Goal: Task Accomplishment & Management: Complete application form

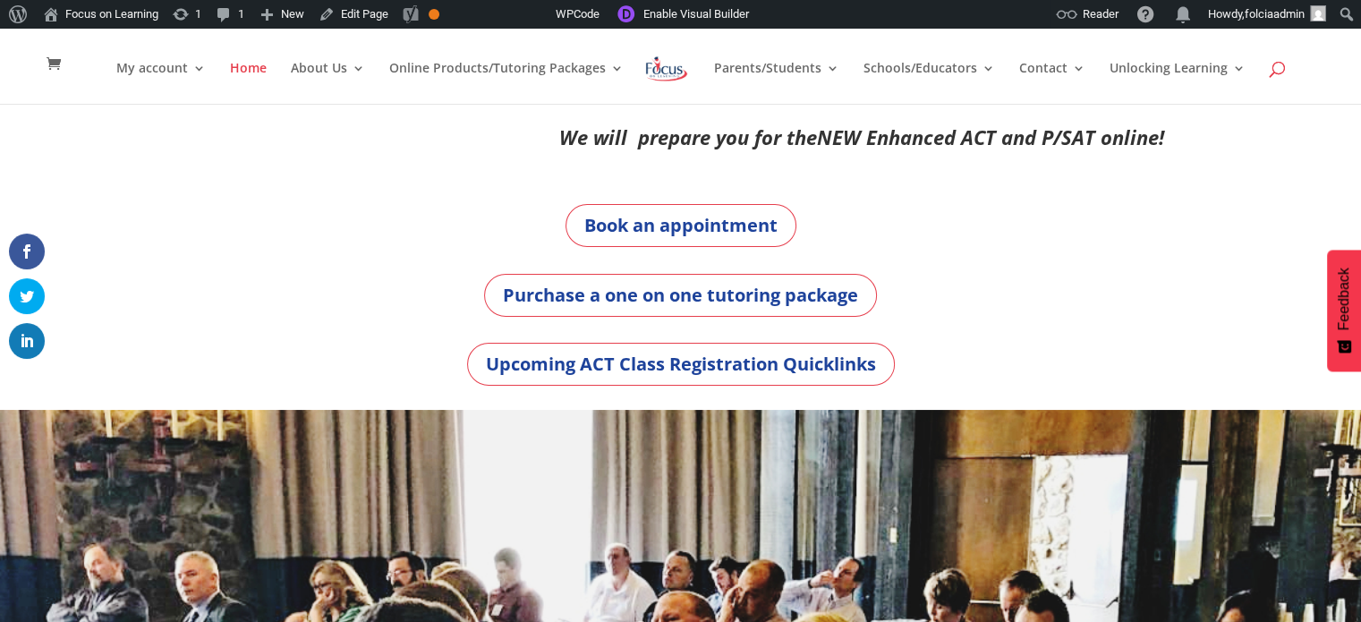
click at [815, 72] on span at bounding box center [1278, 72] width 0 height 0
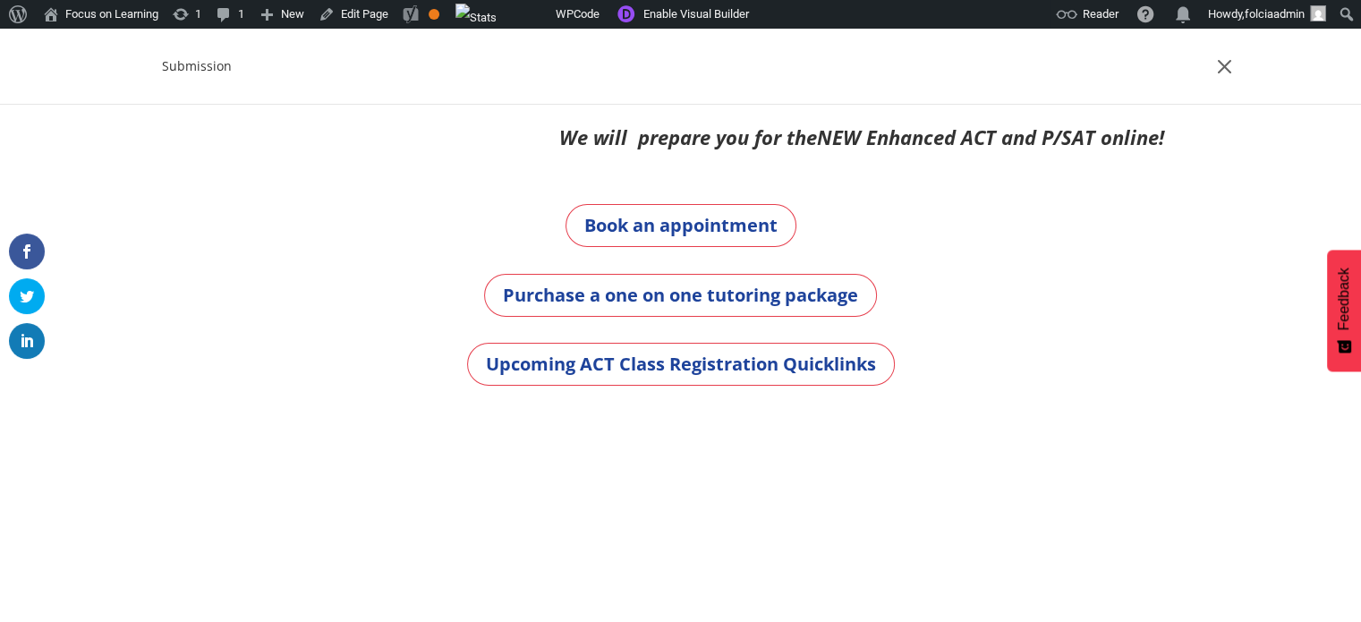
type input "Submission"
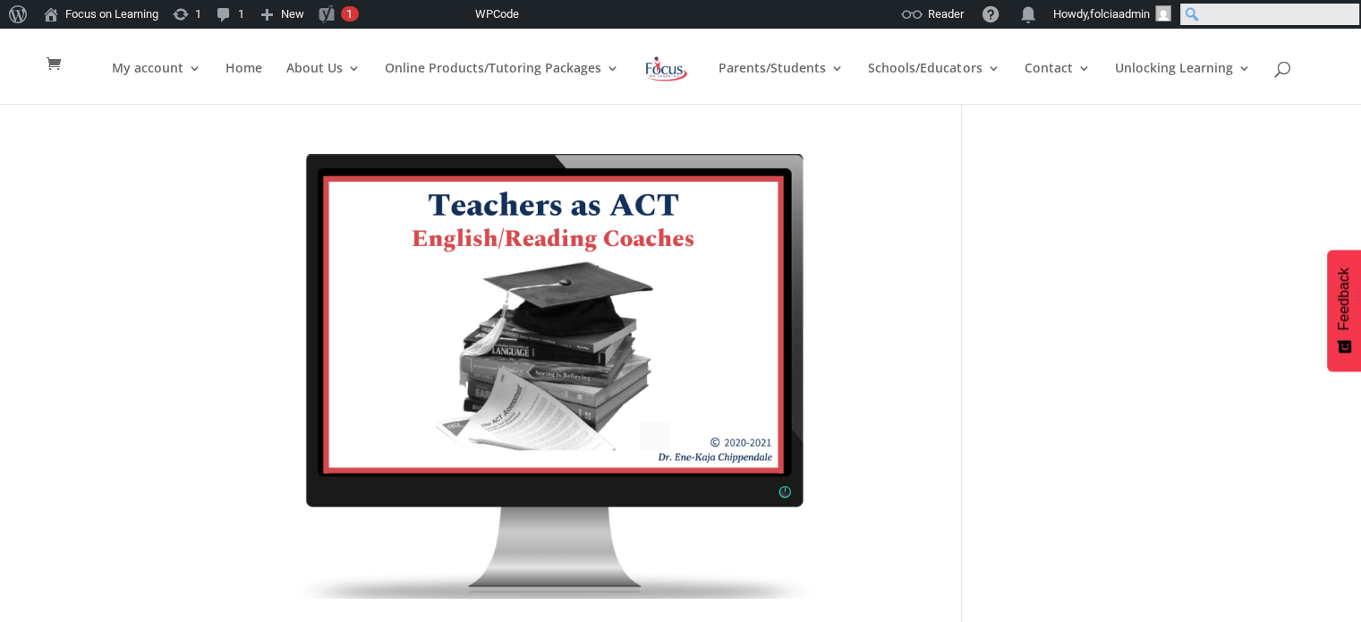
click at [1347, 14] on input "Search" at bounding box center [1269, 14] width 179 height 21
type input "Student Intake Form"
click input "Search" at bounding box center [0, 0] width 0 height 0
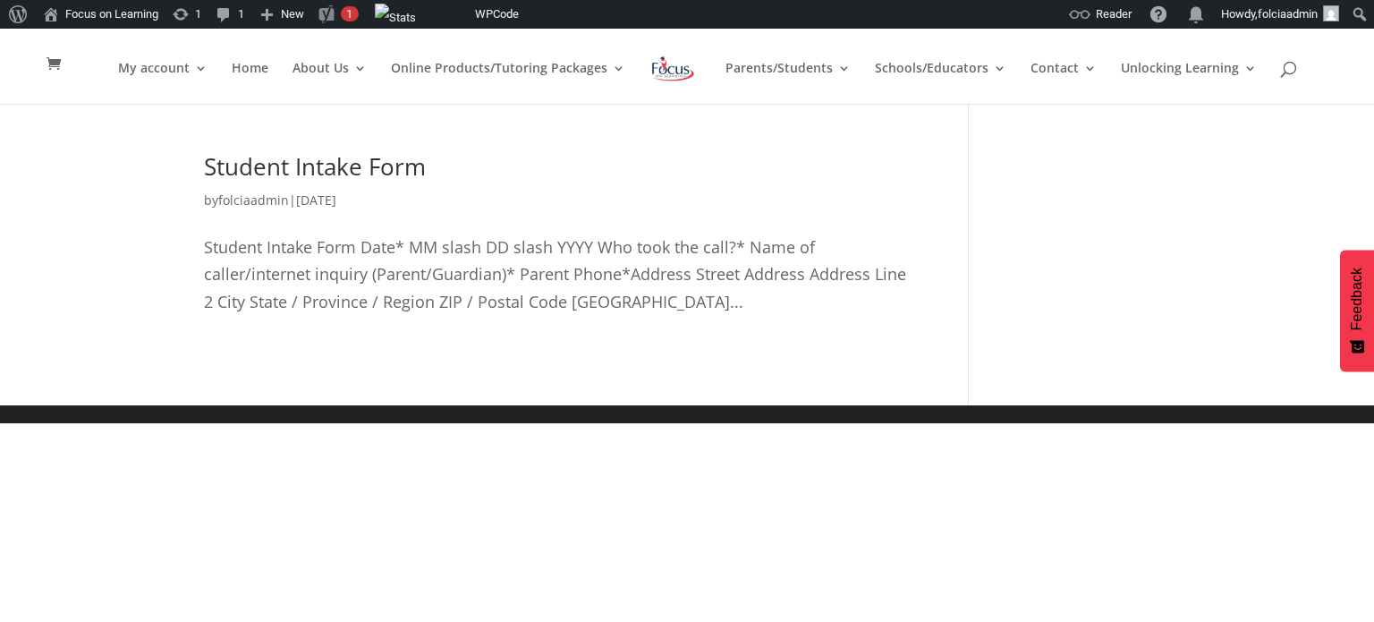
click at [347, 166] on link "Student Intake Form" at bounding box center [315, 166] width 222 height 32
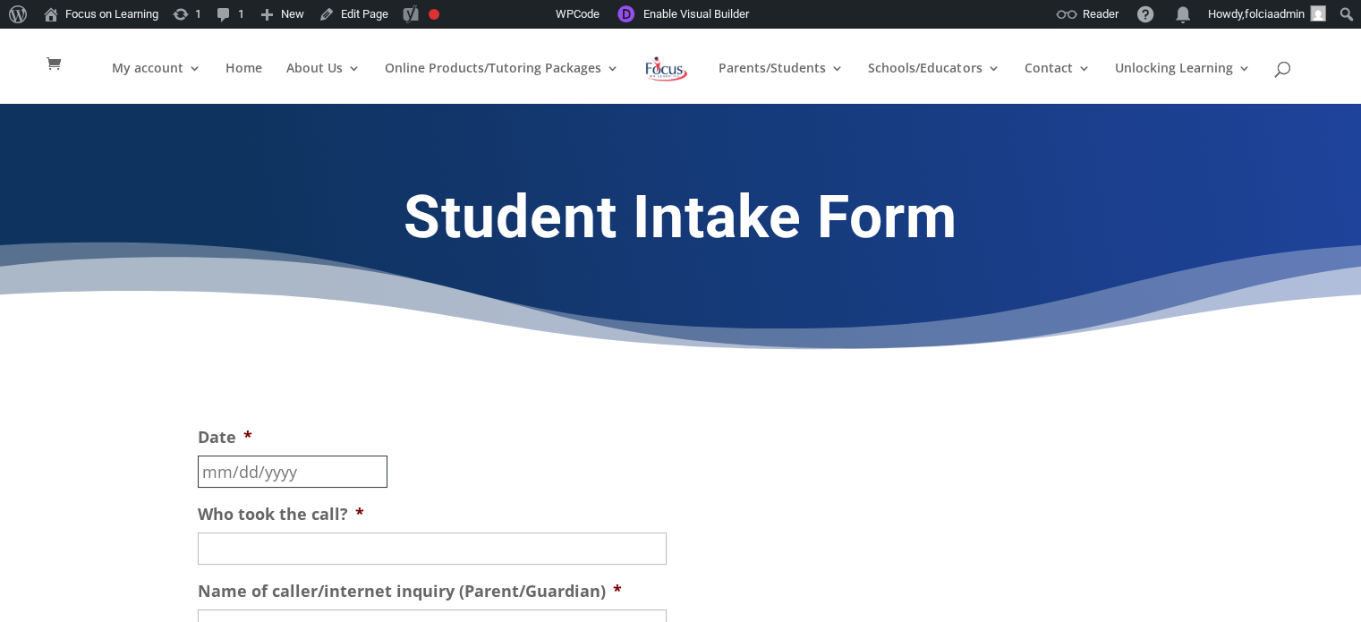
click at [253, 472] on input "Date *" at bounding box center [293, 471] width 190 height 32
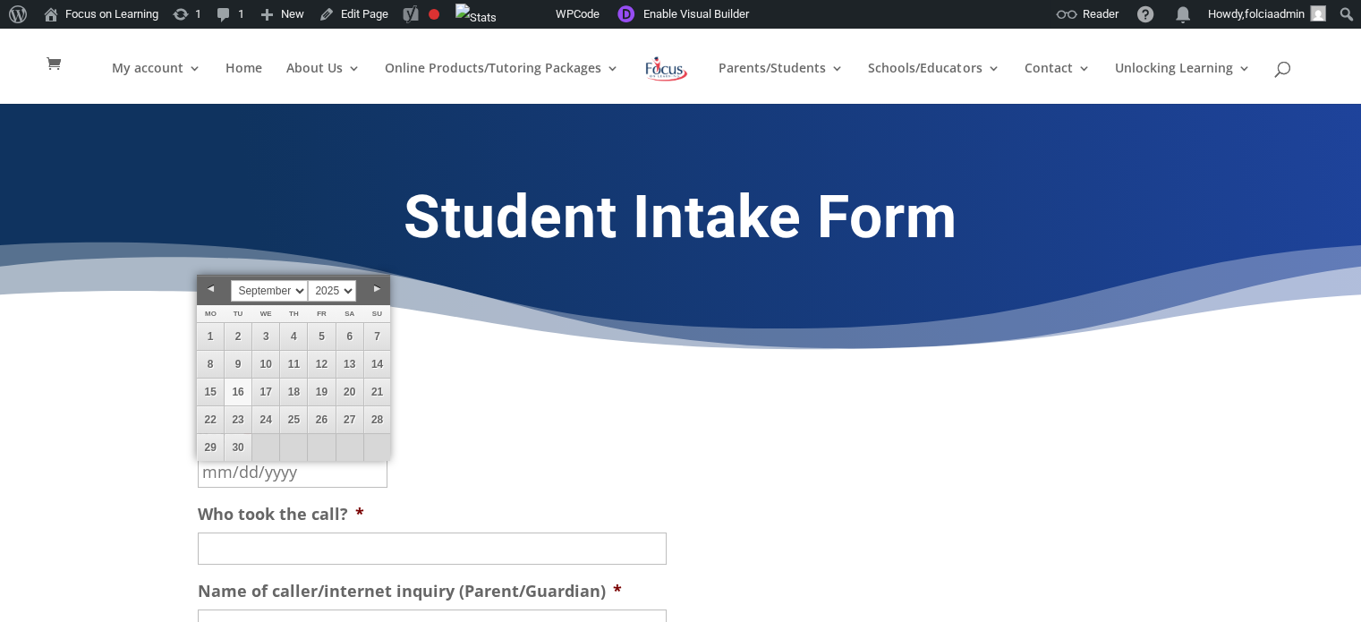
click at [238, 390] on link "16" at bounding box center [238, 391] width 27 height 27
type input "[DATE]"
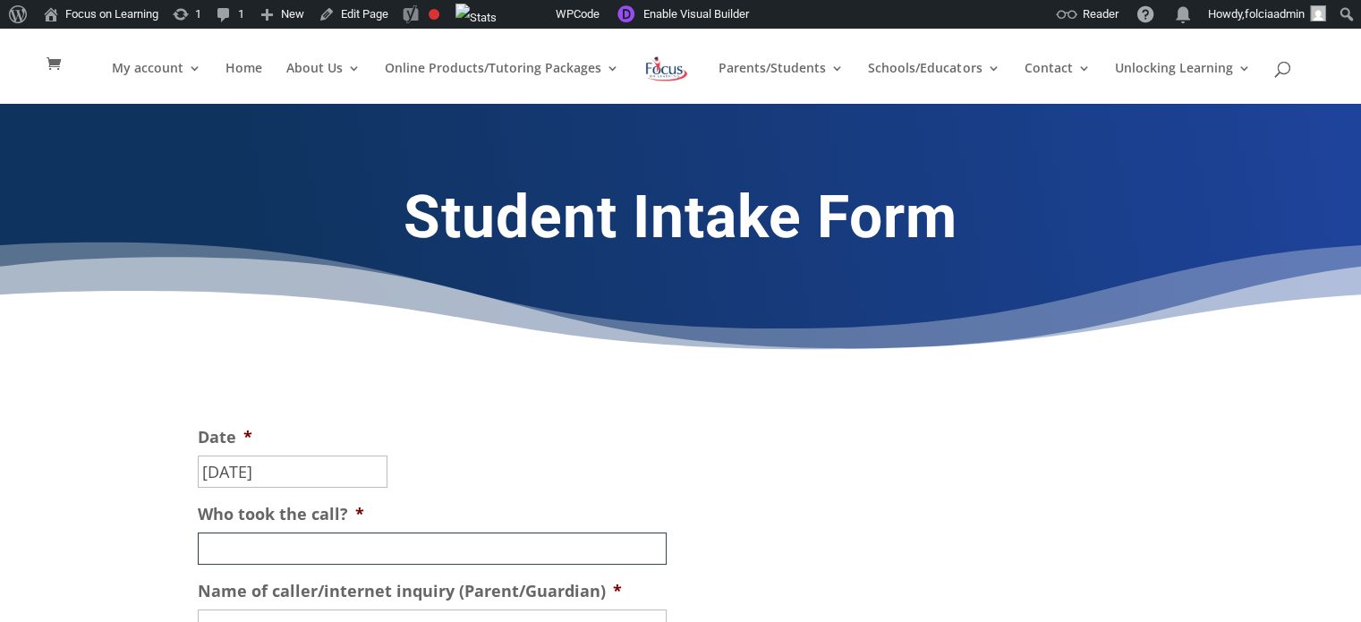
click at [285, 554] on input "Who took the call? *" at bounding box center [432, 548] width 469 height 32
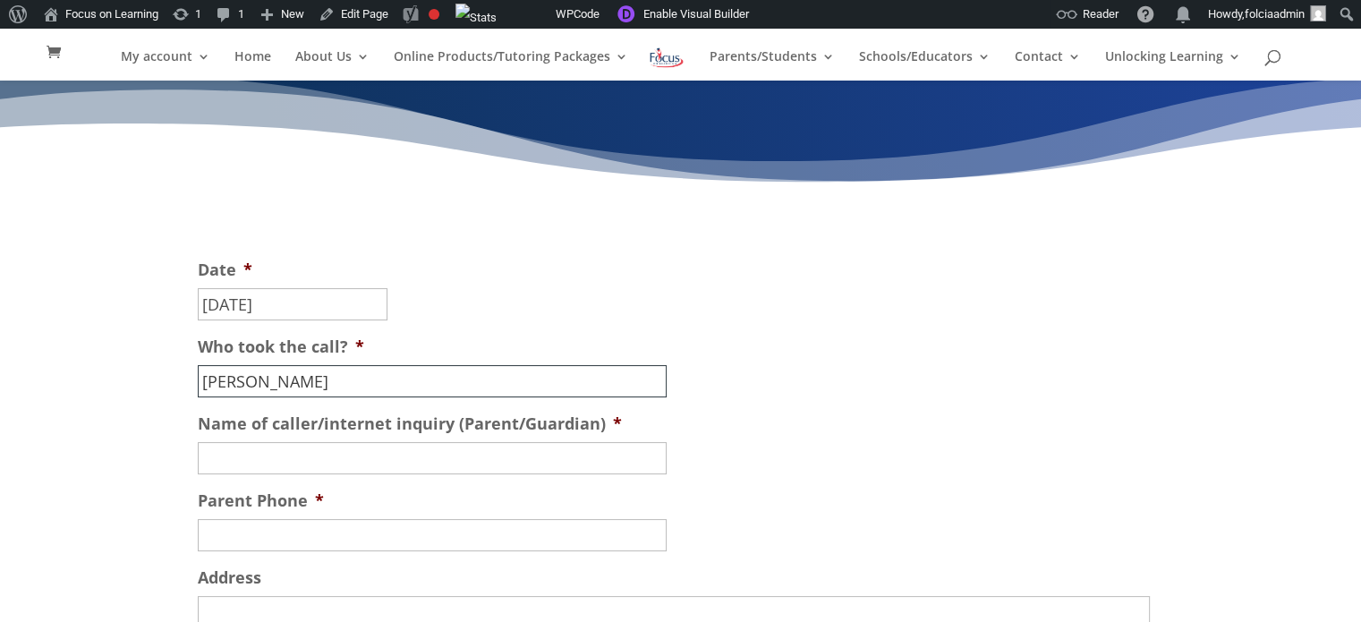
scroll to position [144, 0]
type input "[PERSON_NAME]"
click at [258, 463] on input "Name of caller/internet inquiry (Parent/Guardian) *" at bounding box center [432, 457] width 469 height 32
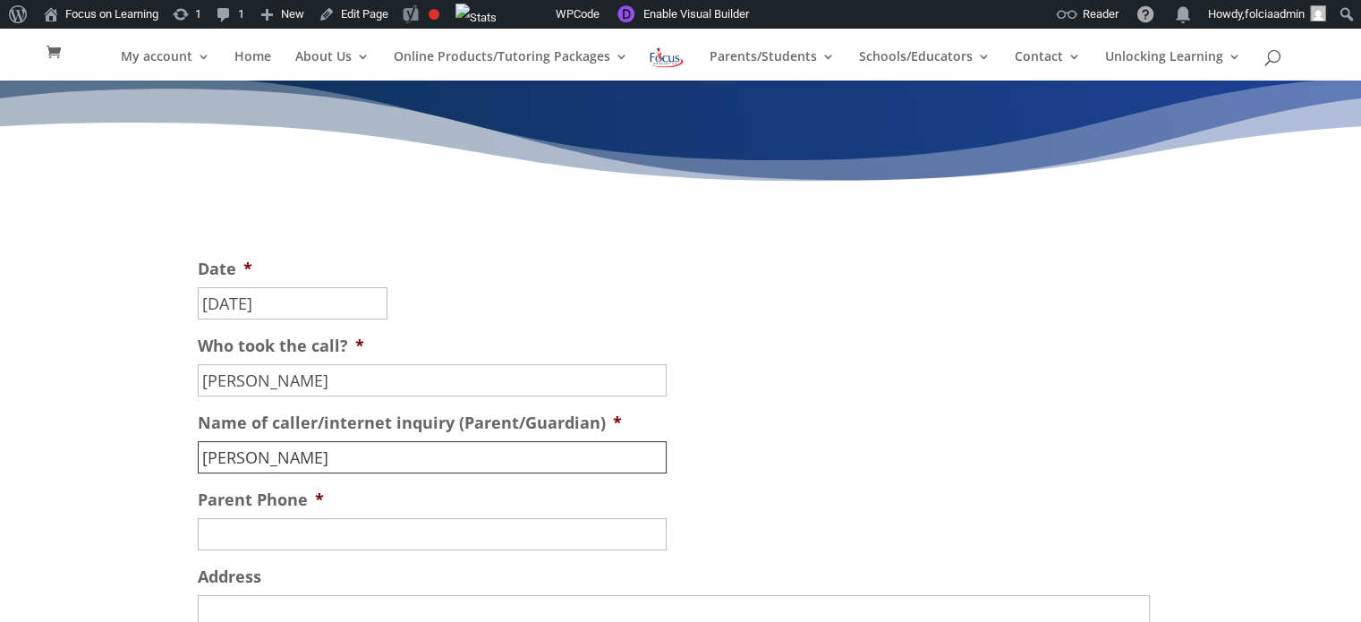
type input "[PERSON_NAME]"
click at [264, 541] on input "(___) ___-____" at bounding box center [432, 534] width 469 height 32
type input "[PHONE_NUMBER]"
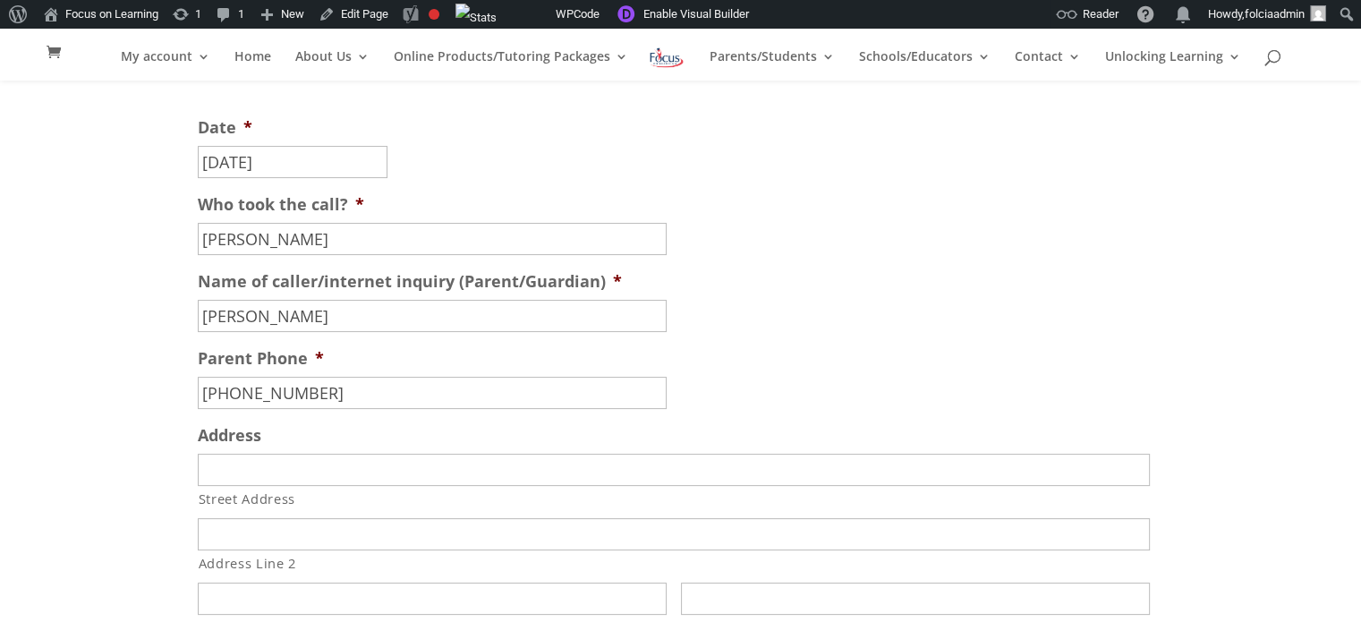
scroll to position [290, 0]
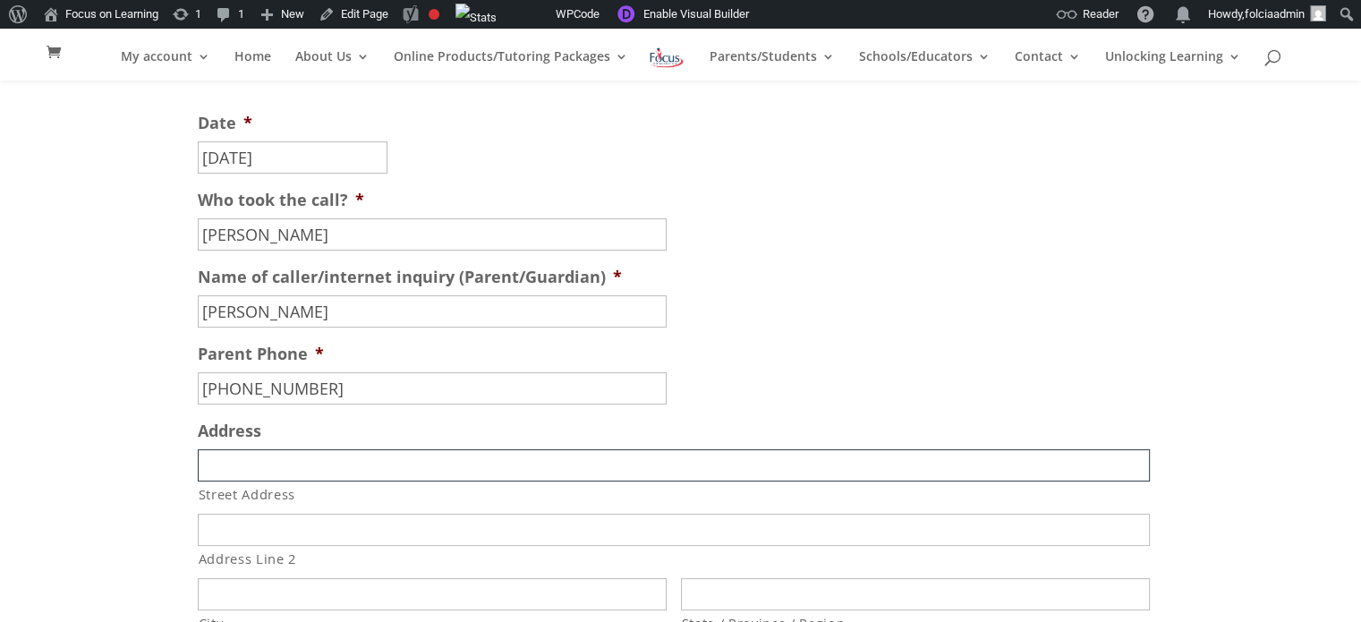
click at [220, 466] on input "Street Address" at bounding box center [674, 465] width 952 height 32
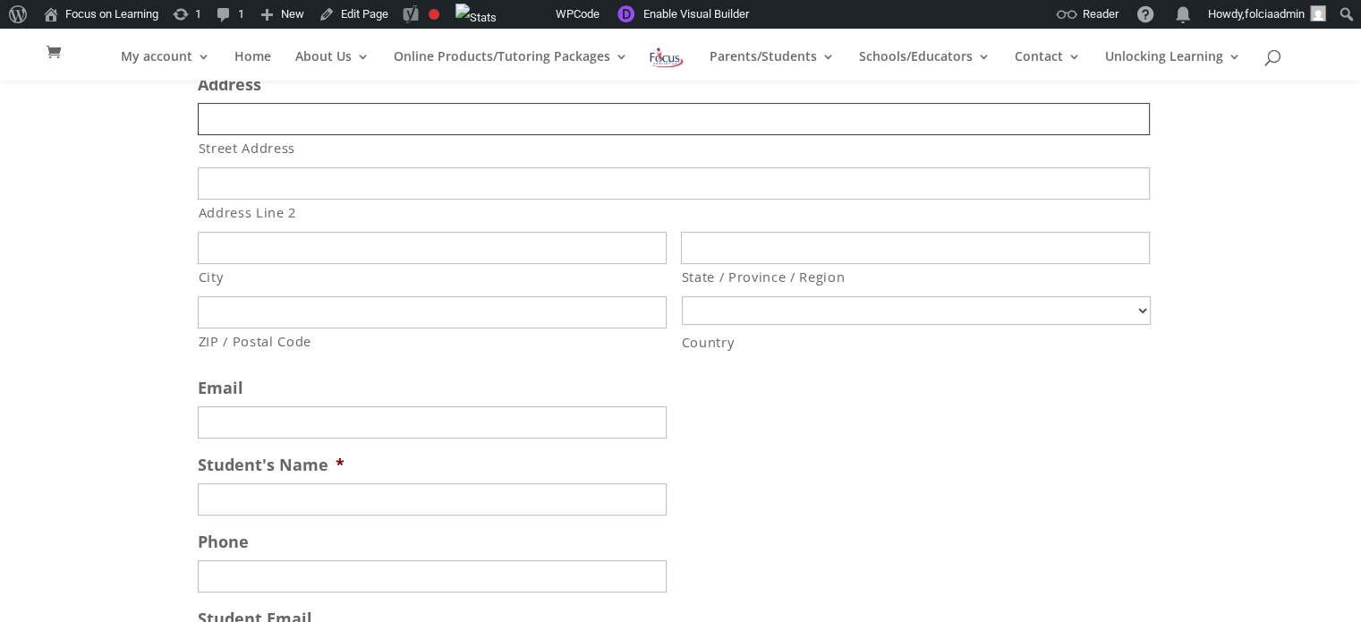
scroll to position [650, 0]
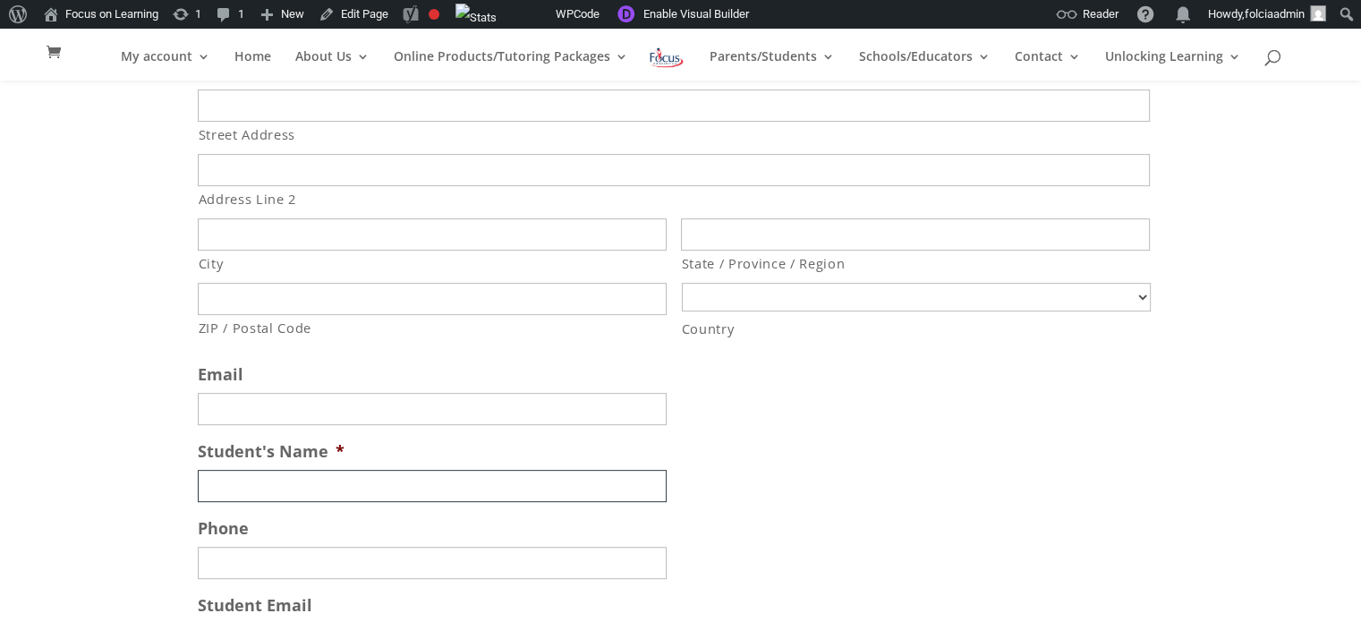
click at [248, 483] on input "Student's Name *" at bounding box center [432, 486] width 469 height 32
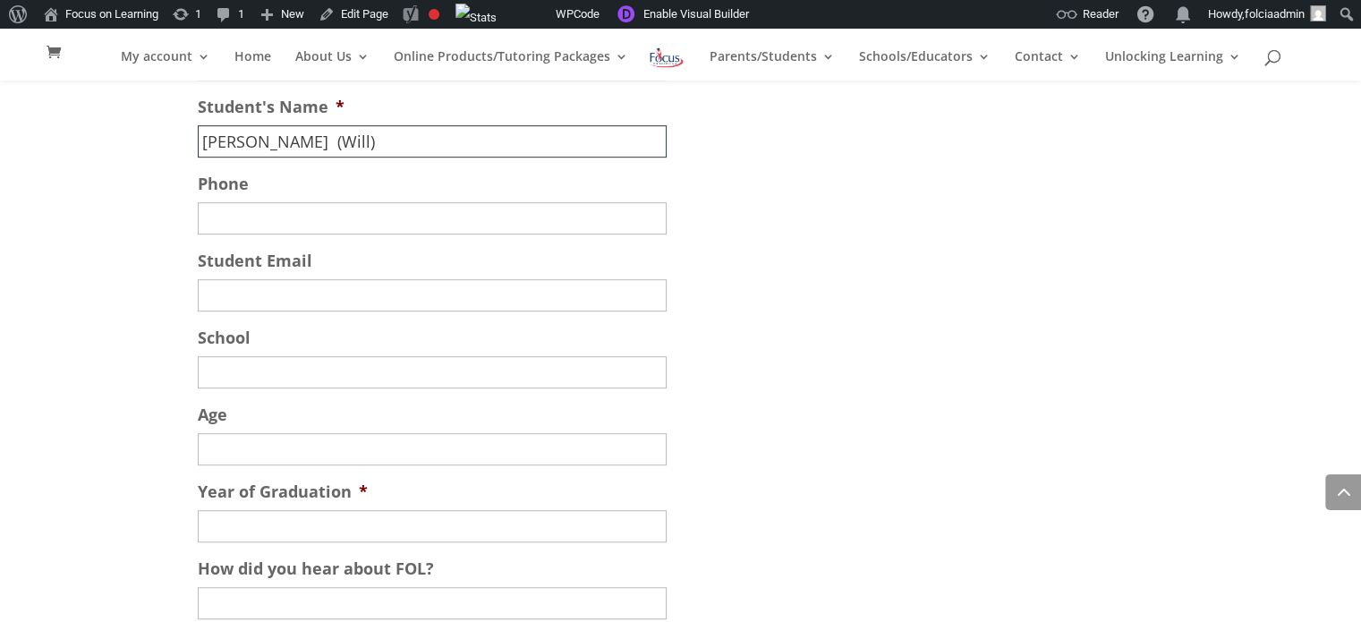
scroll to position [1007, 0]
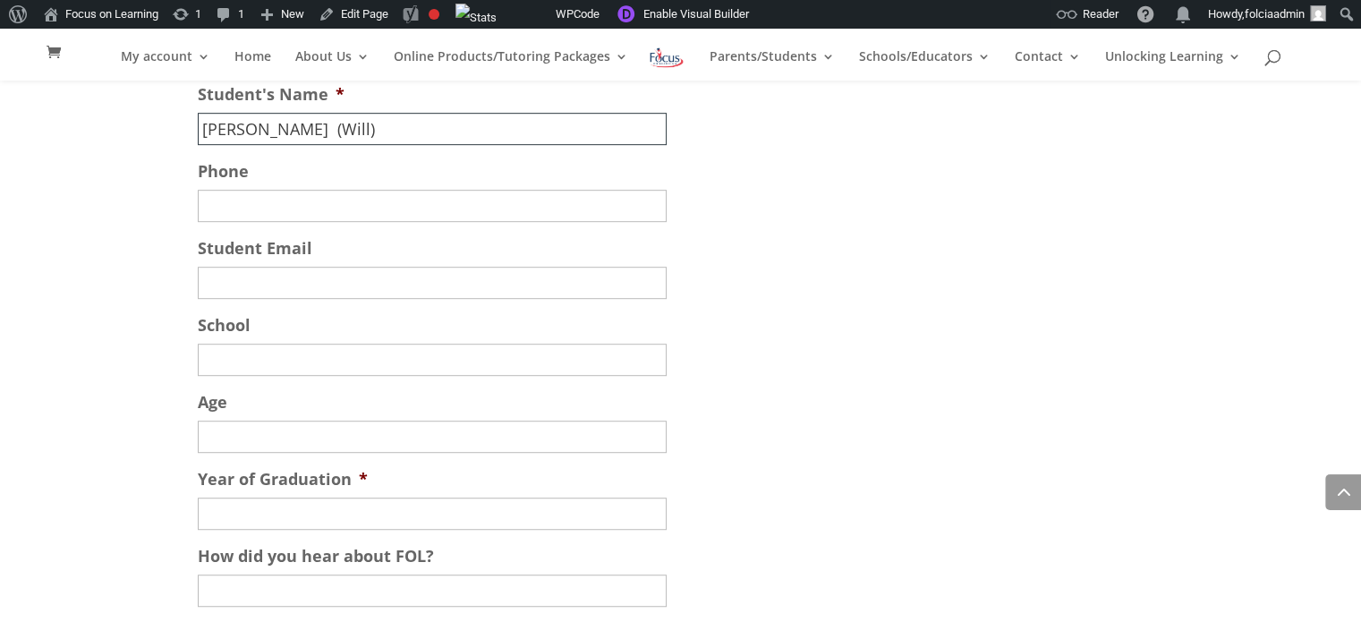
type input "[PERSON_NAME] (Will)"
click at [257, 443] on input "Age" at bounding box center [432, 437] width 469 height 32
click at [259, 518] on input "Year of Graduation *" at bounding box center [432, 513] width 469 height 32
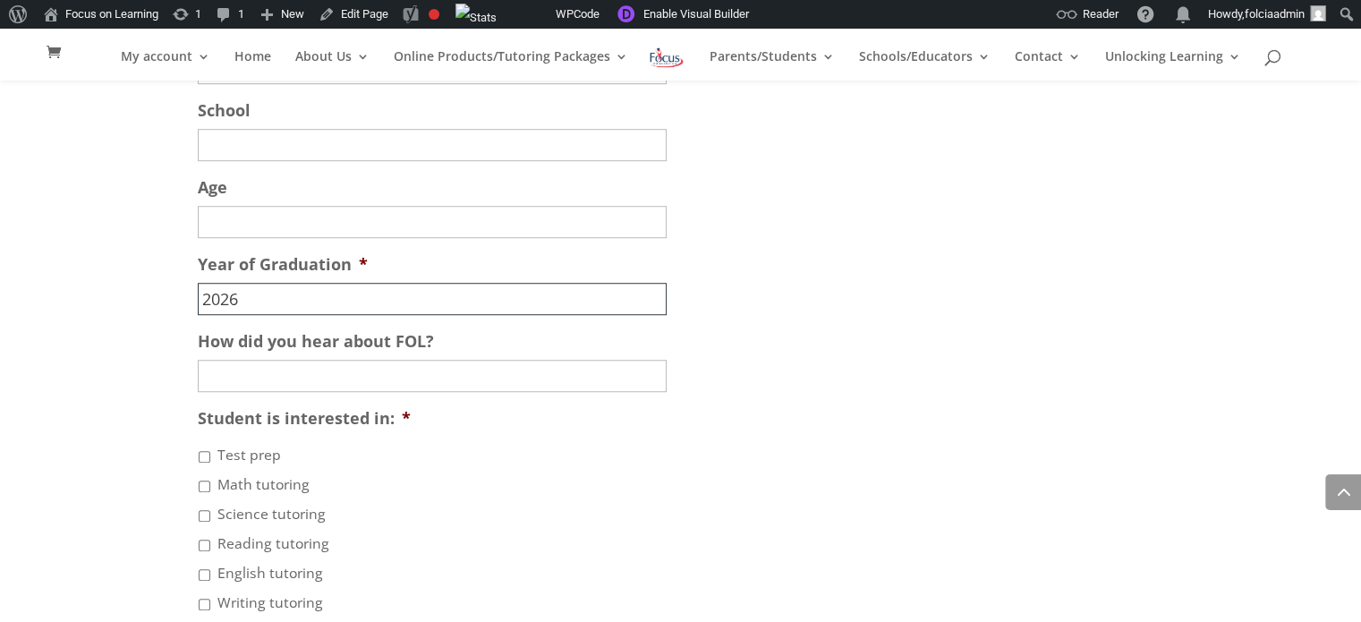
scroll to position [1223, 0]
type input "2027"
click at [307, 378] on input "How did you hear about FOL?" at bounding box center [432, 374] width 469 height 32
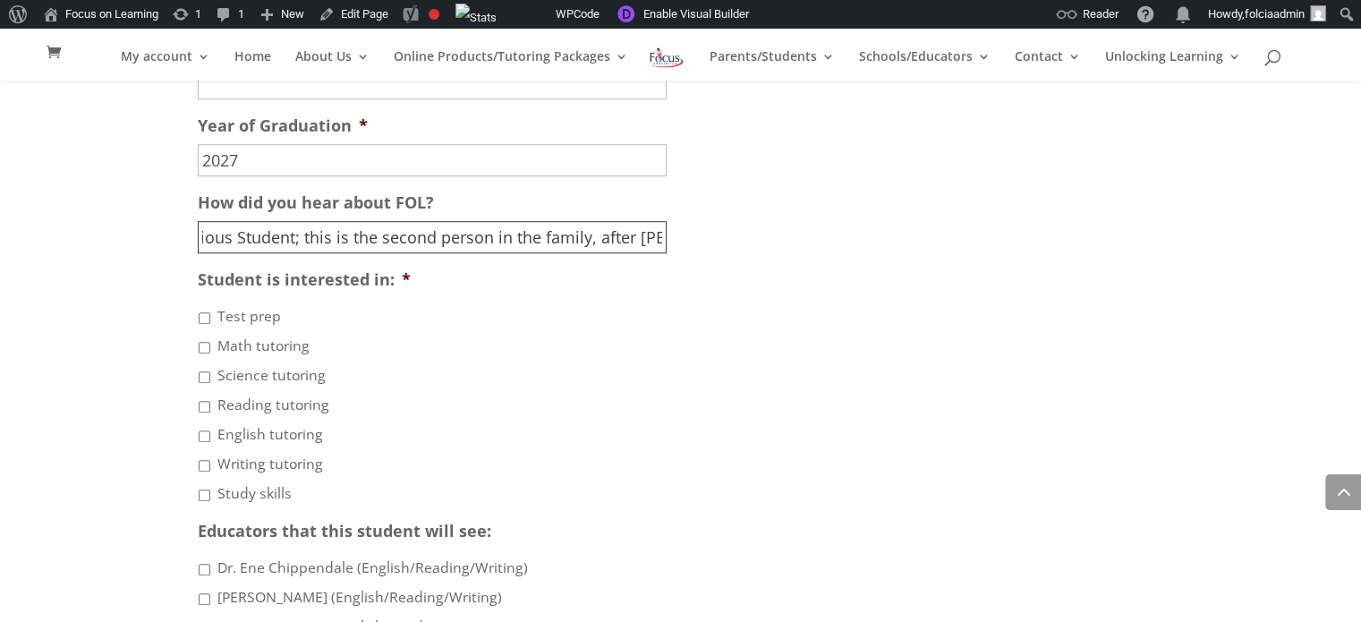
scroll to position [1368, 0]
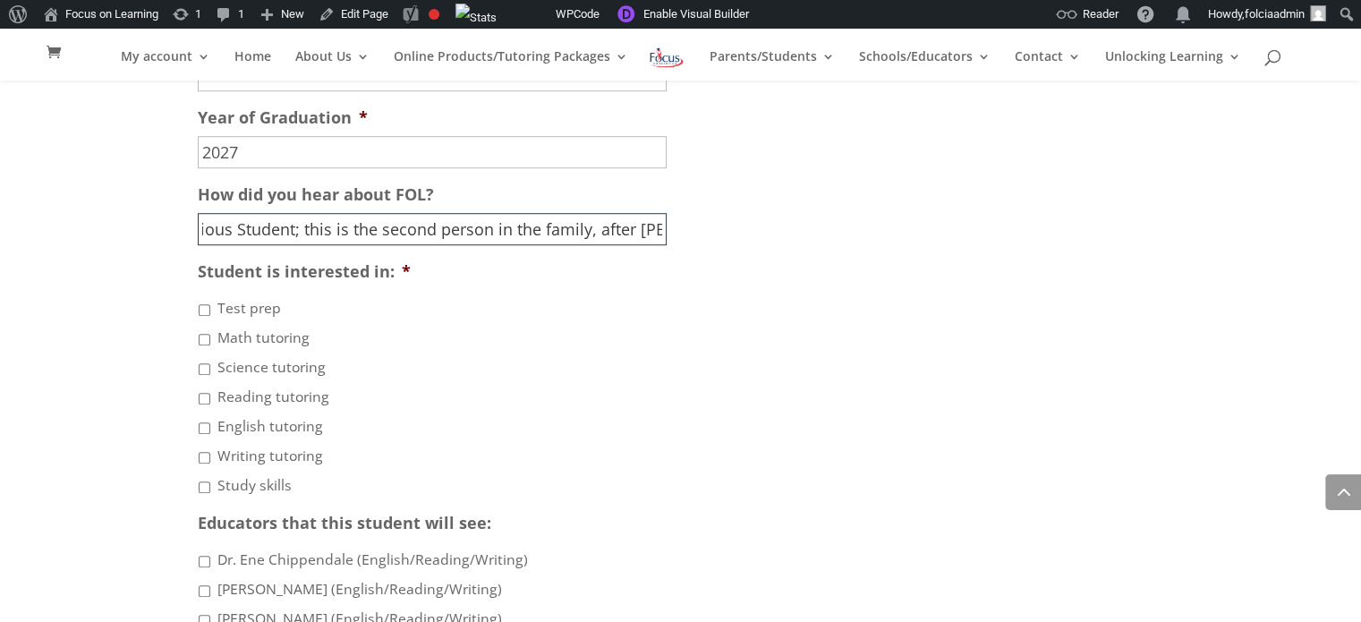
type input "Previous Student; this is the second person in the family, after [PERSON_NAME]"
click at [207, 314] on input "Test prep" at bounding box center [205, 310] width 12 height 12
checkbox input "true"
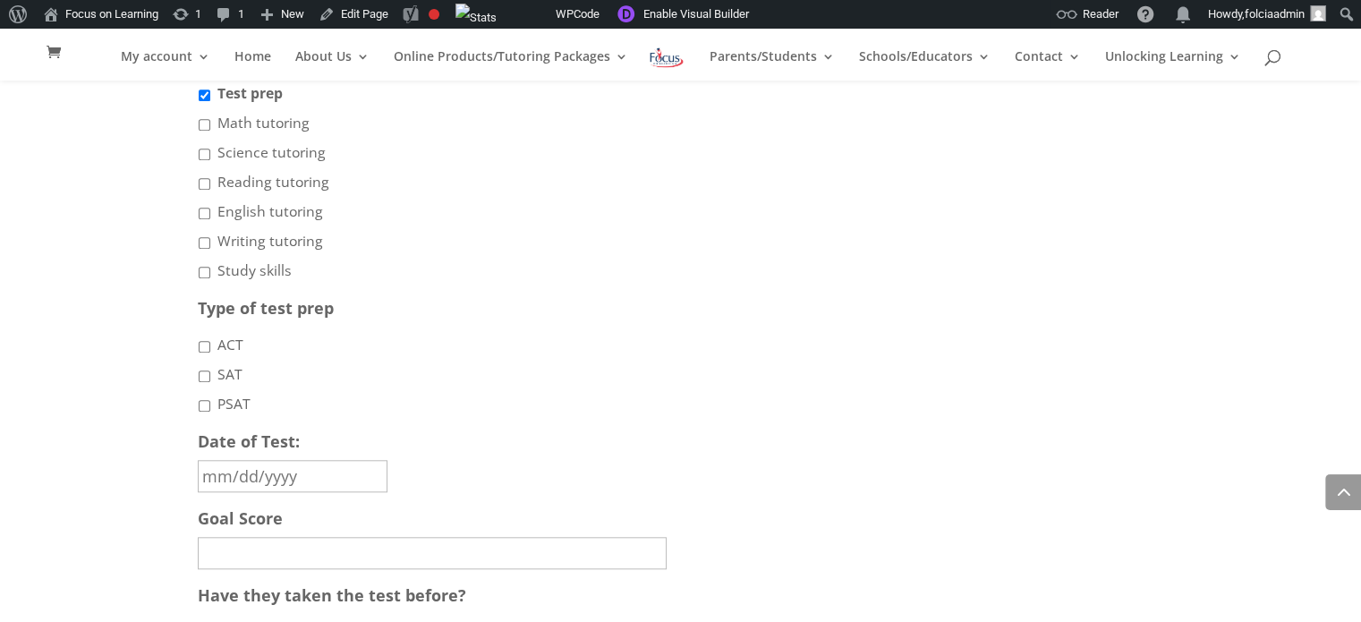
scroll to position [1585, 0]
click at [201, 351] on input "ACT" at bounding box center [205, 345] width 12 height 12
checkbox input "true"
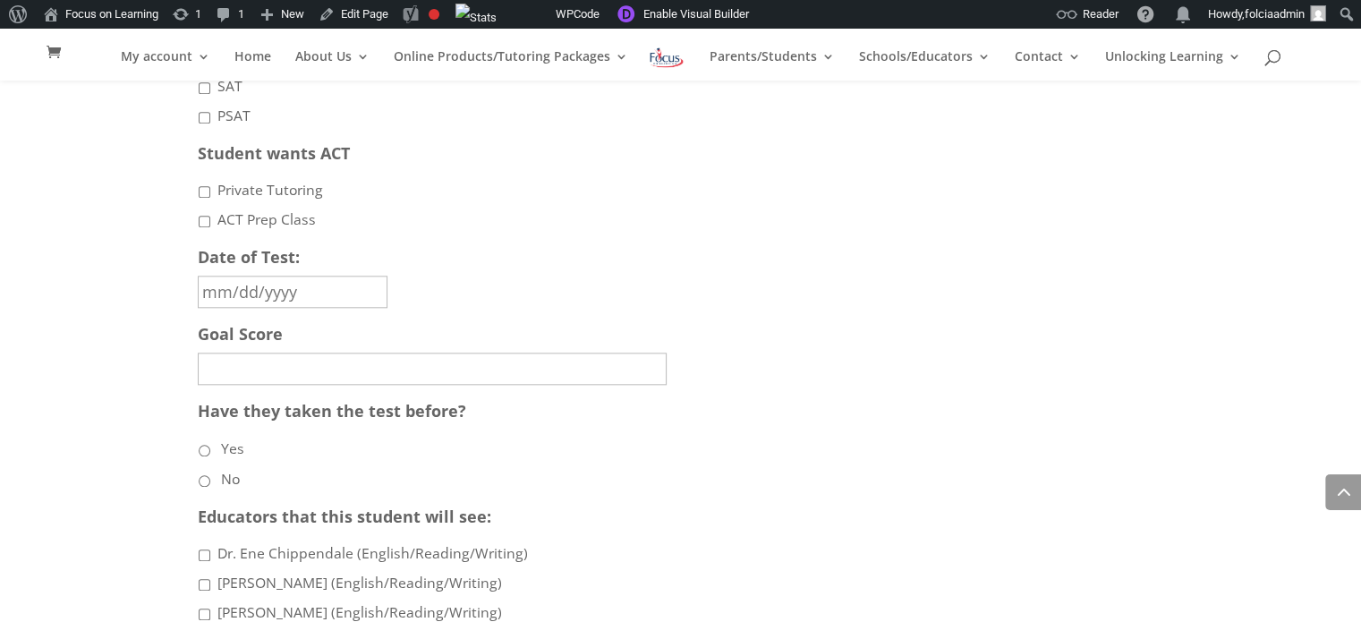
scroll to position [1873, 0]
click at [200, 196] on input "Private Tutoring" at bounding box center [205, 190] width 12 height 12
checkbox input "true"
click at [240, 304] on input "Date of Test:" at bounding box center [293, 290] width 190 height 32
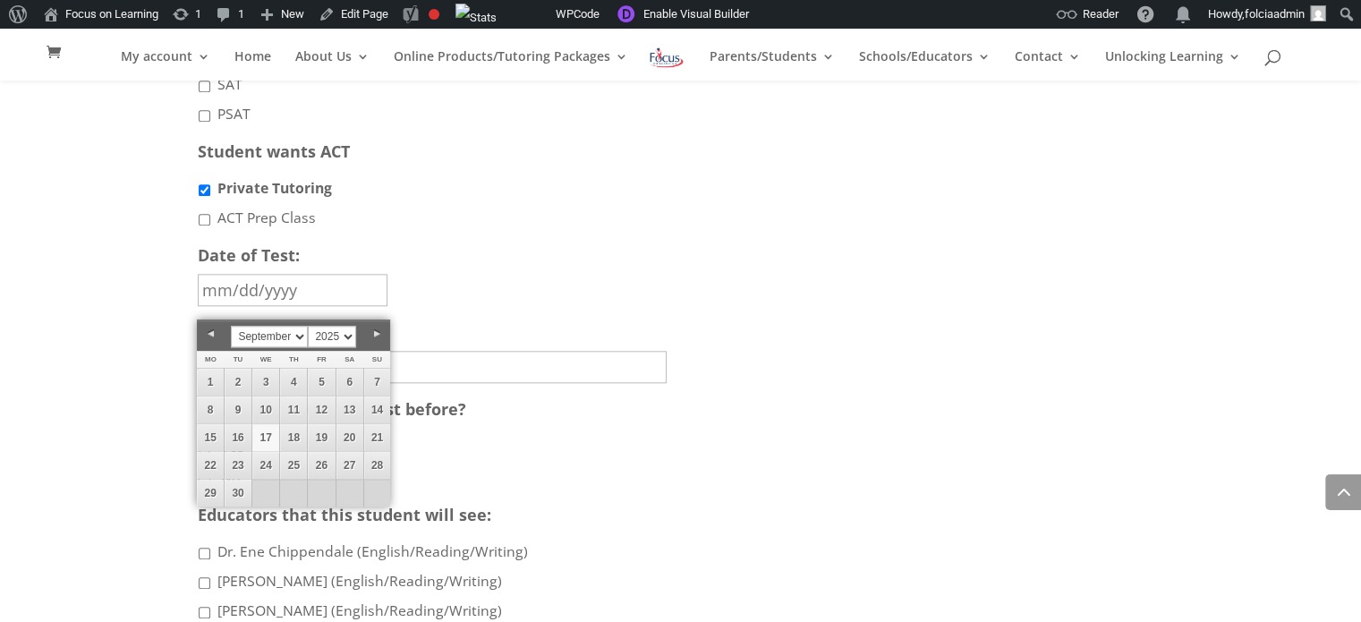
click at [374, 334] on link "Next" at bounding box center [376, 333] width 27 height 27
click at [353, 409] on link "13" at bounding box center [349, 409] width 27 height 27
type input "[DATE]"
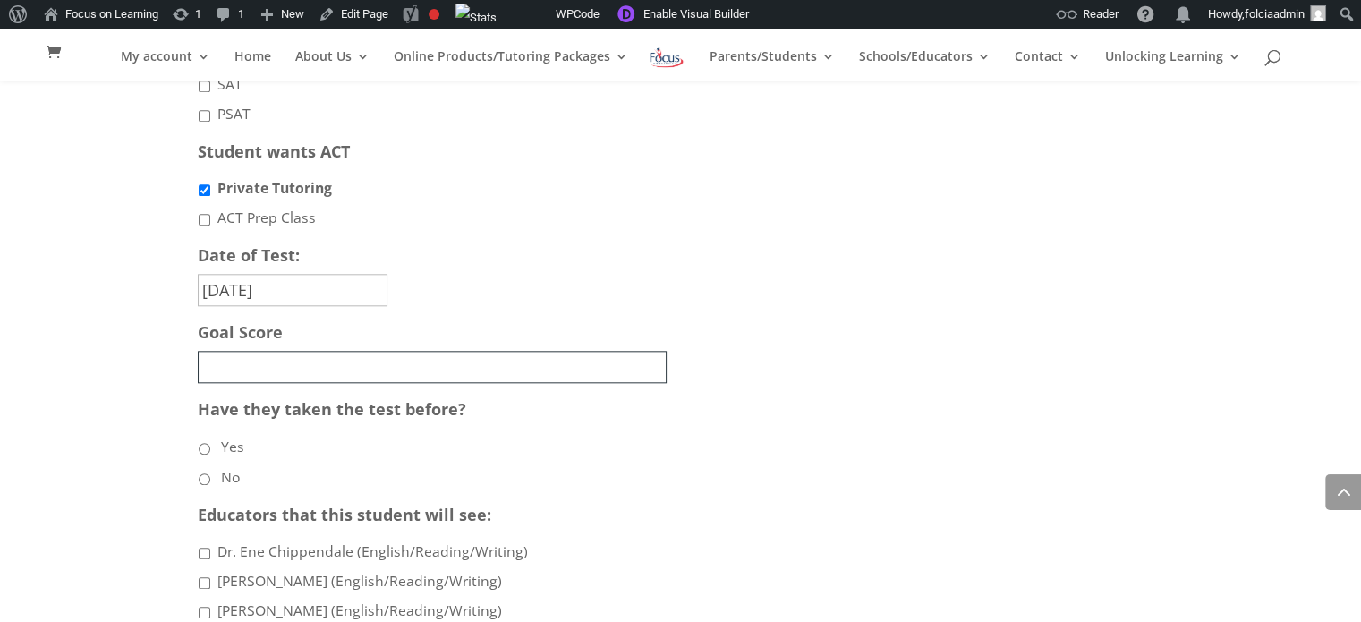
click at [236, 379] on input "Goal Score" at bounding box center [432, 367] width 469 height 32
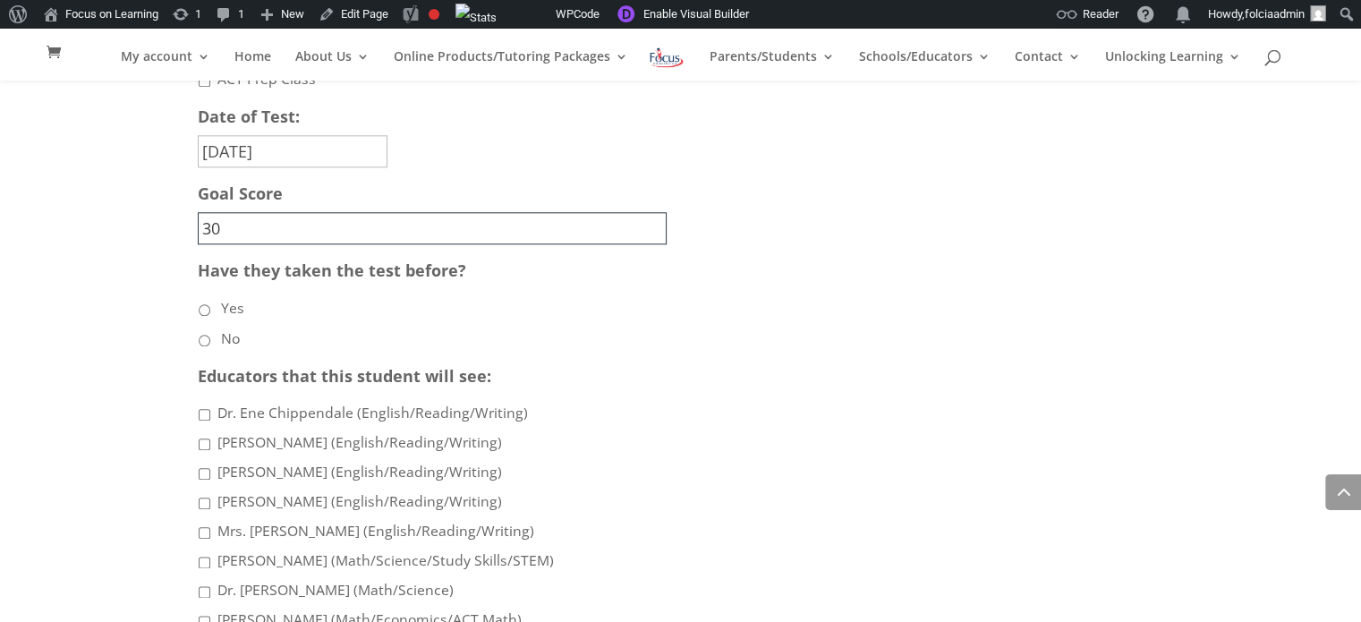
scroll to position [2017, 0]
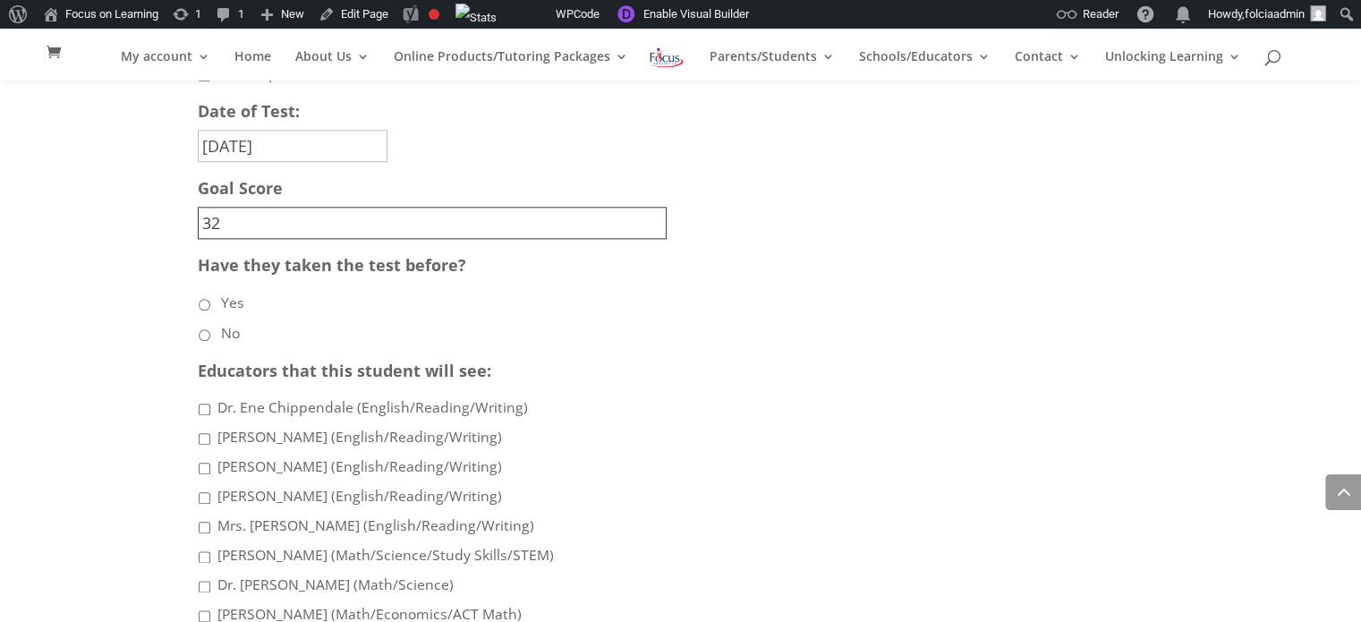
type input "32"
click at [202, 341] on input "No" at bounding box center [205, 335] width 12 height 12
radio input "true"
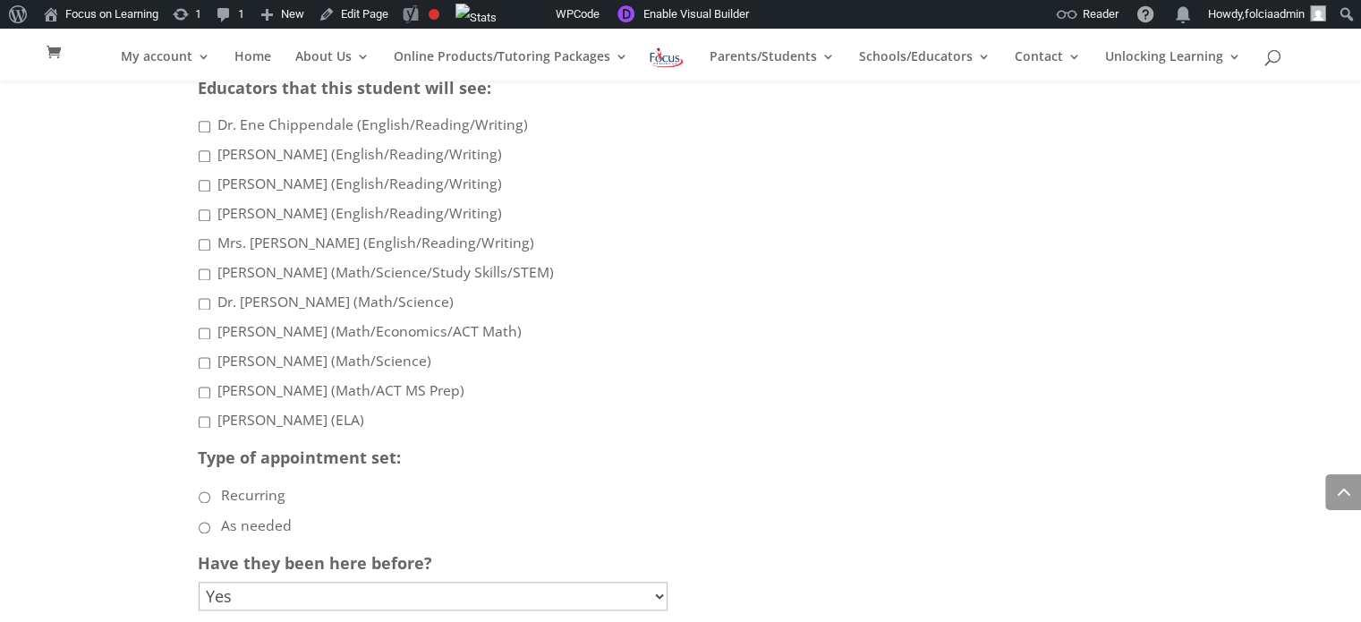
scroll to position [2305, 0]
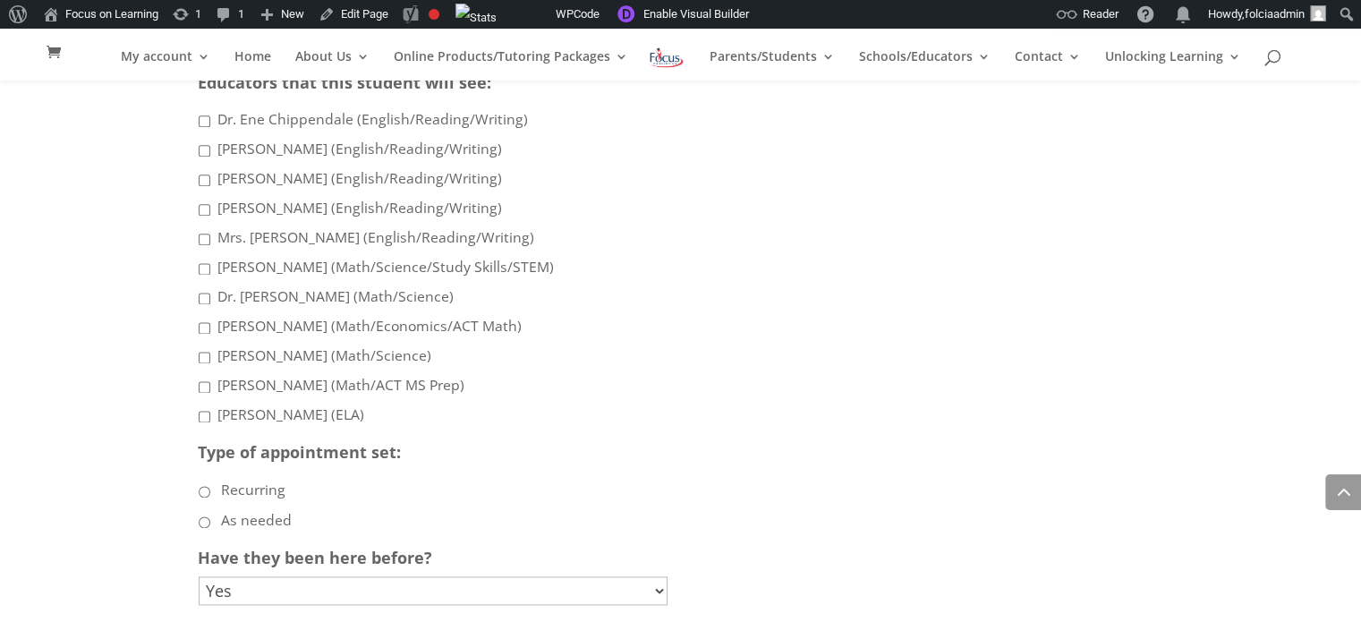
click at [200, 186] on input "[PERSON_NAME] (English/Reading/Writing)" at bounding box center [205, 180] width 12 height 12
checkbox input "true"
click at [204, 216] on input "[PERSON_NAME] (English/Reading/Writing)" at bounding box center [205, 210] width 12 height 12
checkbox input "true"
click at [201, 275] on input "[PERSON_NAME] (Math/Science/Study Skills/STEM)" at bounding box center [205, 269] width 12 height 12
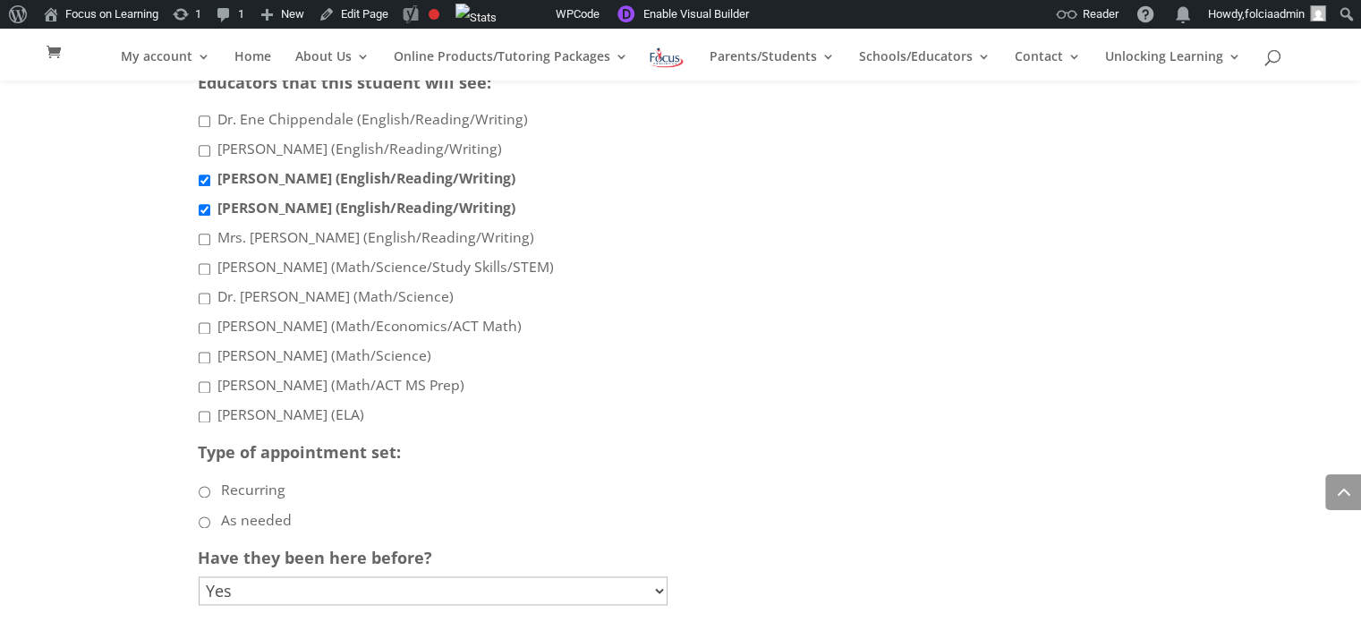
checkbox input "true"
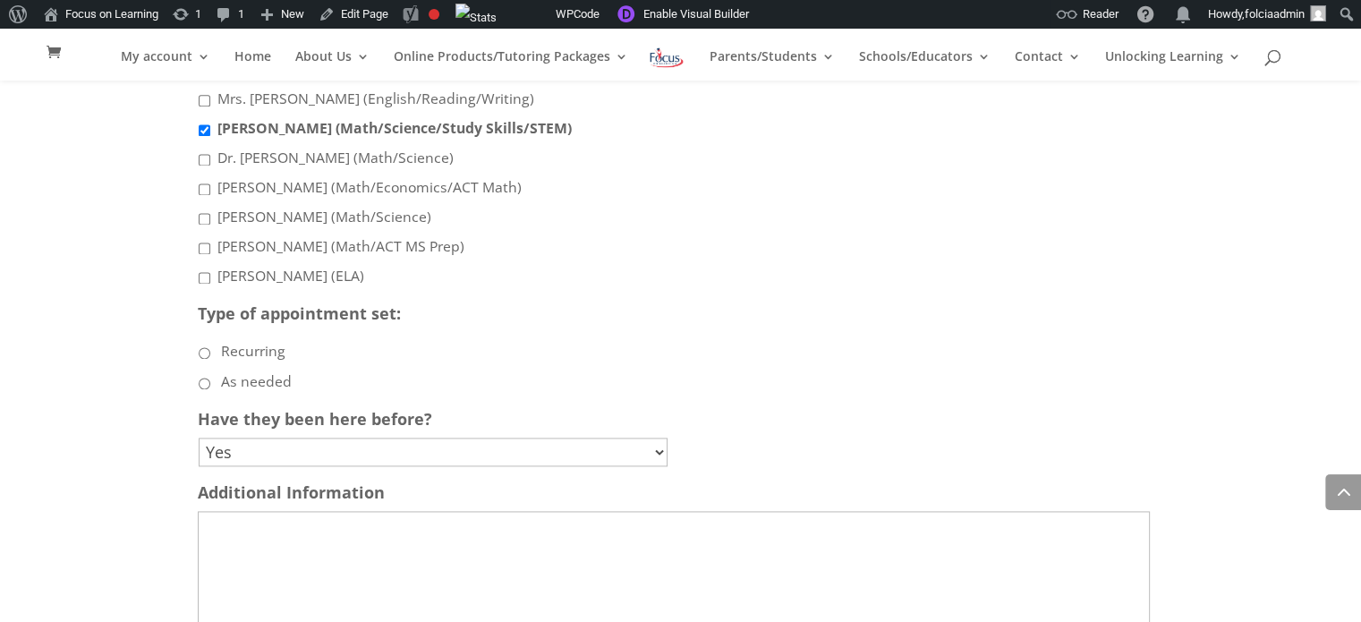
scroll to position [2450, 0]
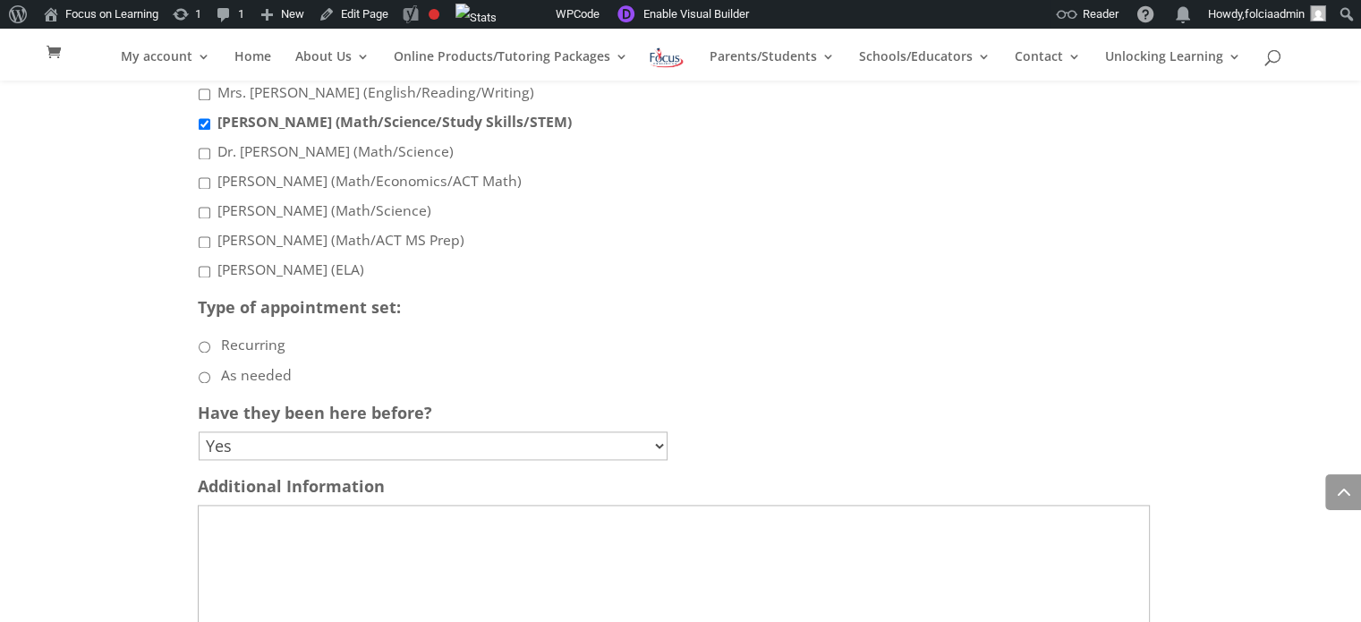
click at [202, 383] on input "As needed" at bounding box center [205, 377] width 12 height 12
radio input "true"
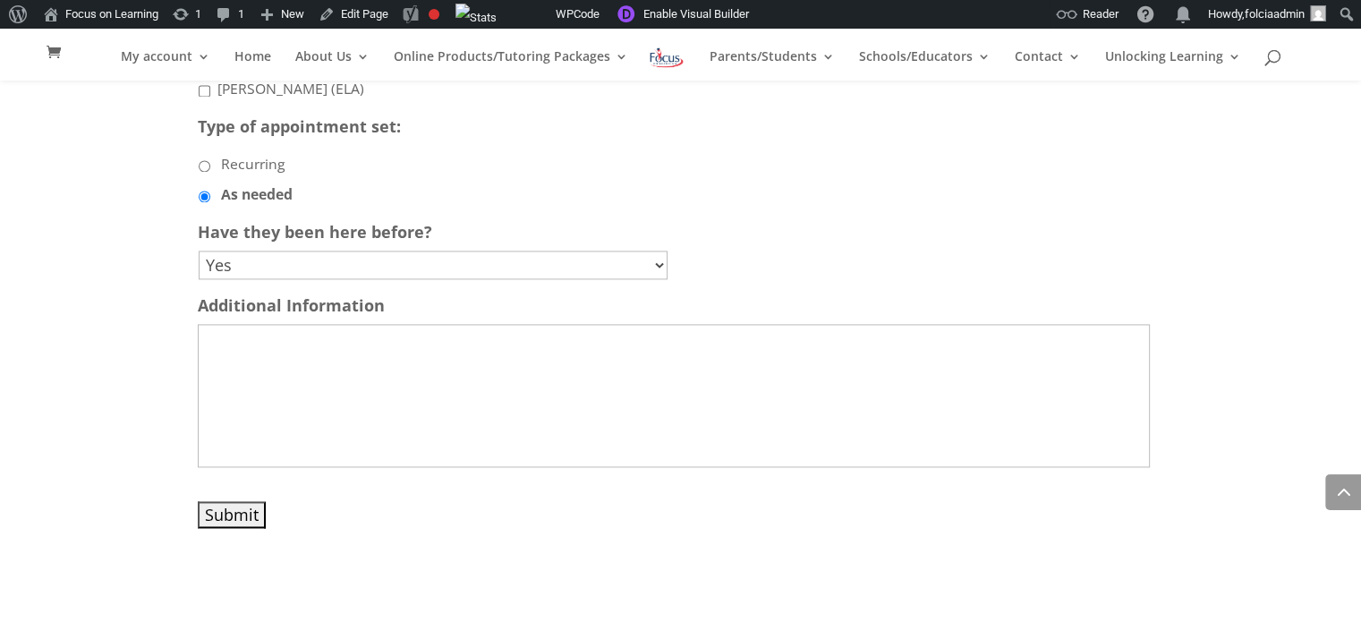
scroll to position [2666, 0]
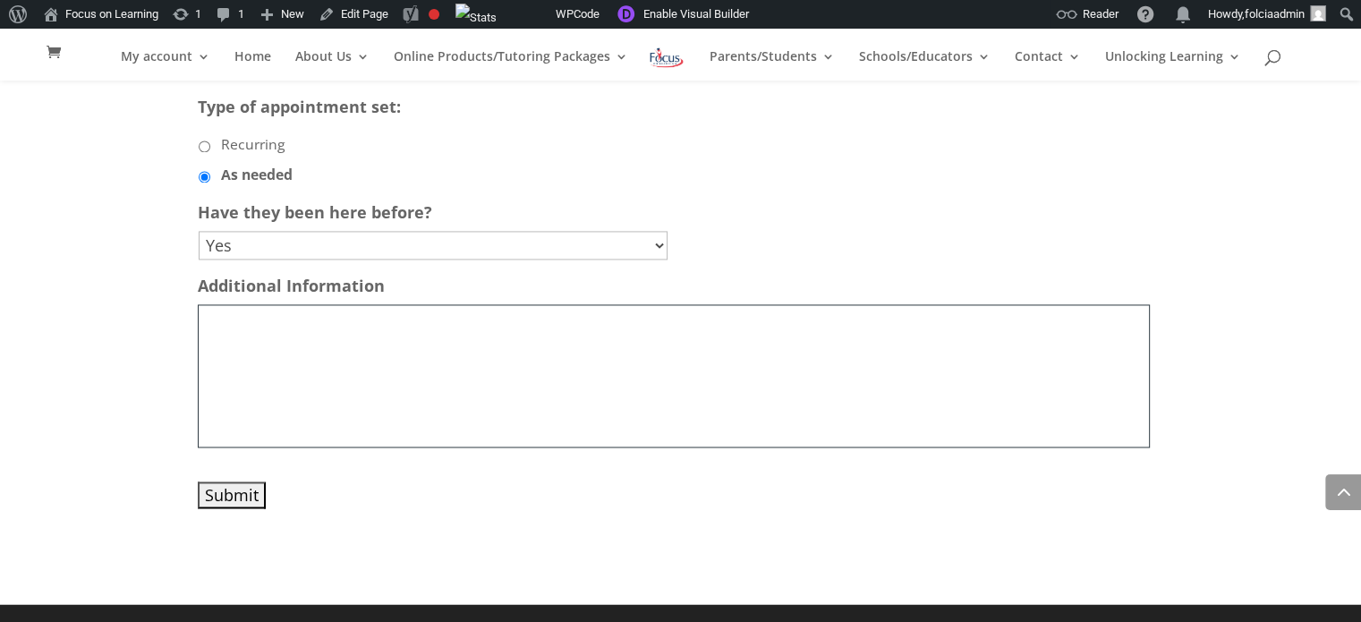
click at [286, 329] on textarea "Additional Information" at bounding box center [674, 375] width 952 height 143
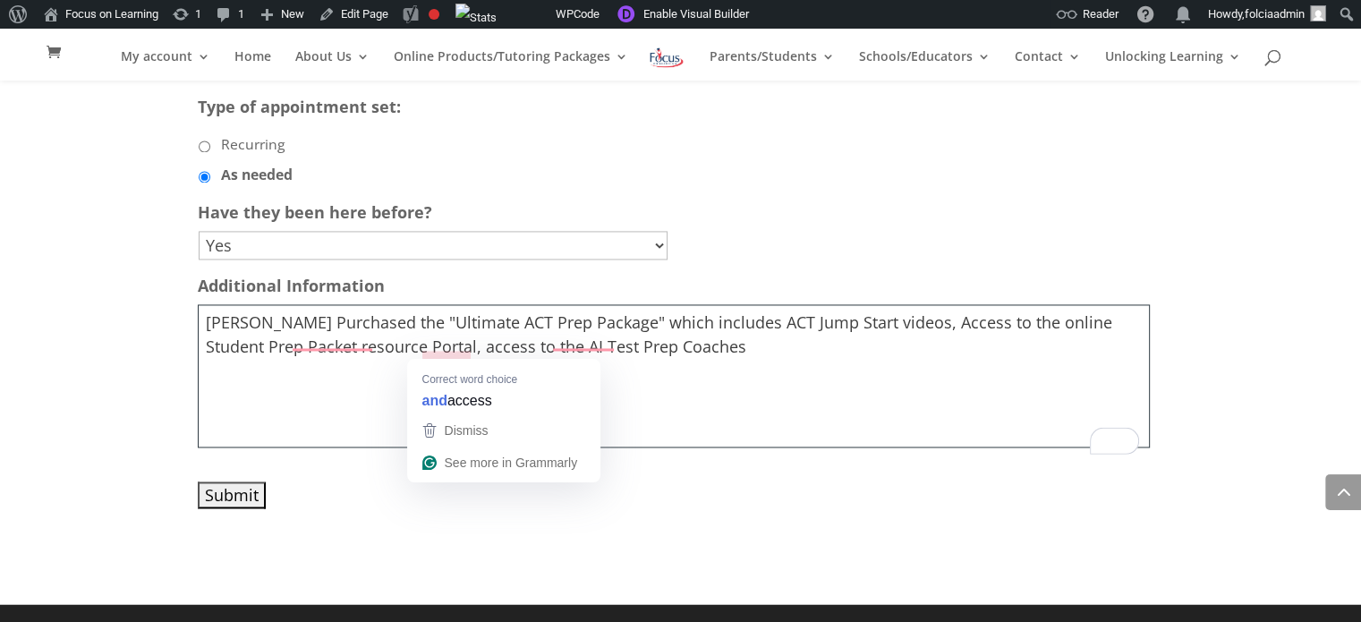
click at [422, 350] on textarea "[PERSON_NAME] Purchased the "Ultimate ACT Prep Package" which includes ACT Jump…" at bounding box center [674, 375] width 952 height 143
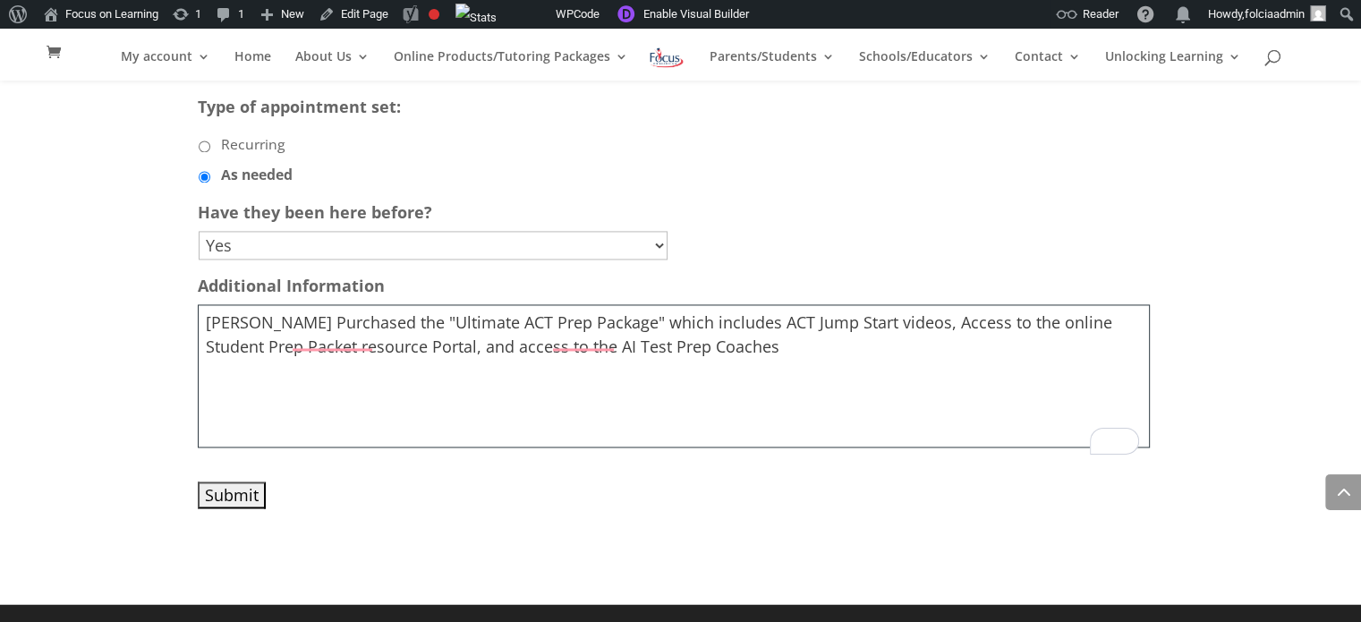
click at [716, 348] on textarea "[PERSON_NAME] Purchased the "Ultimate ACT Prep Package" which includes ACT Jump…" at bounding box center [674, 375] width 952 height 143
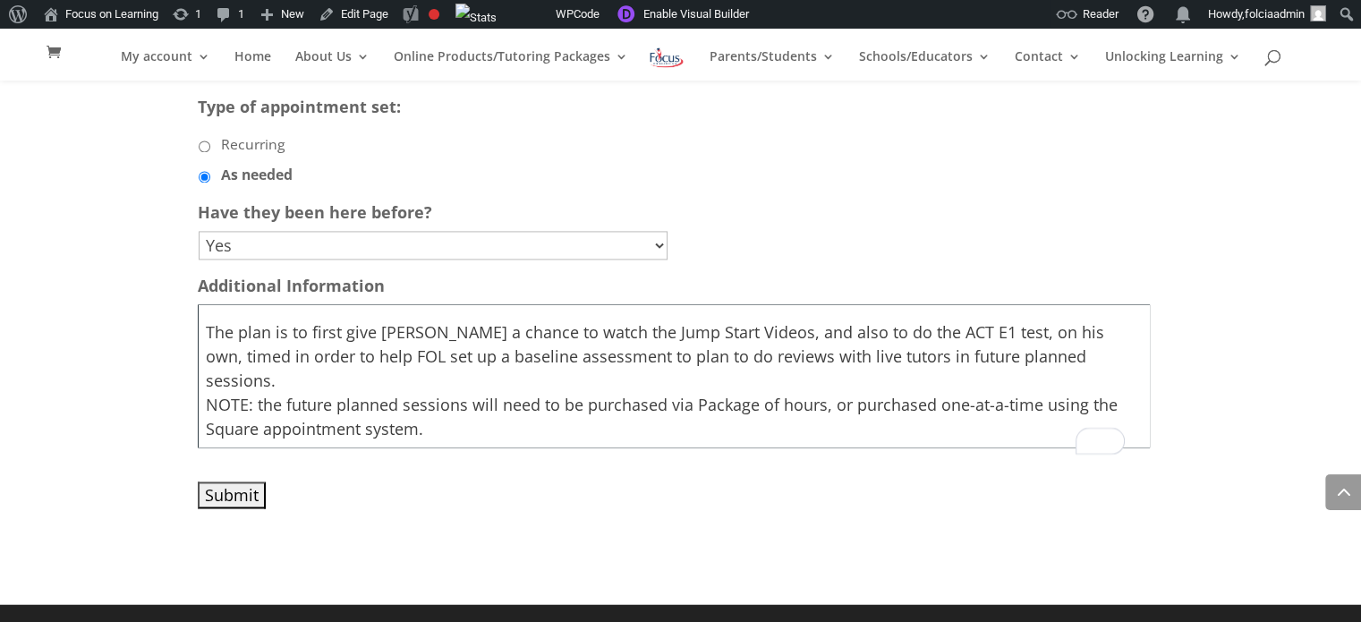
scroll to position [80, 0]
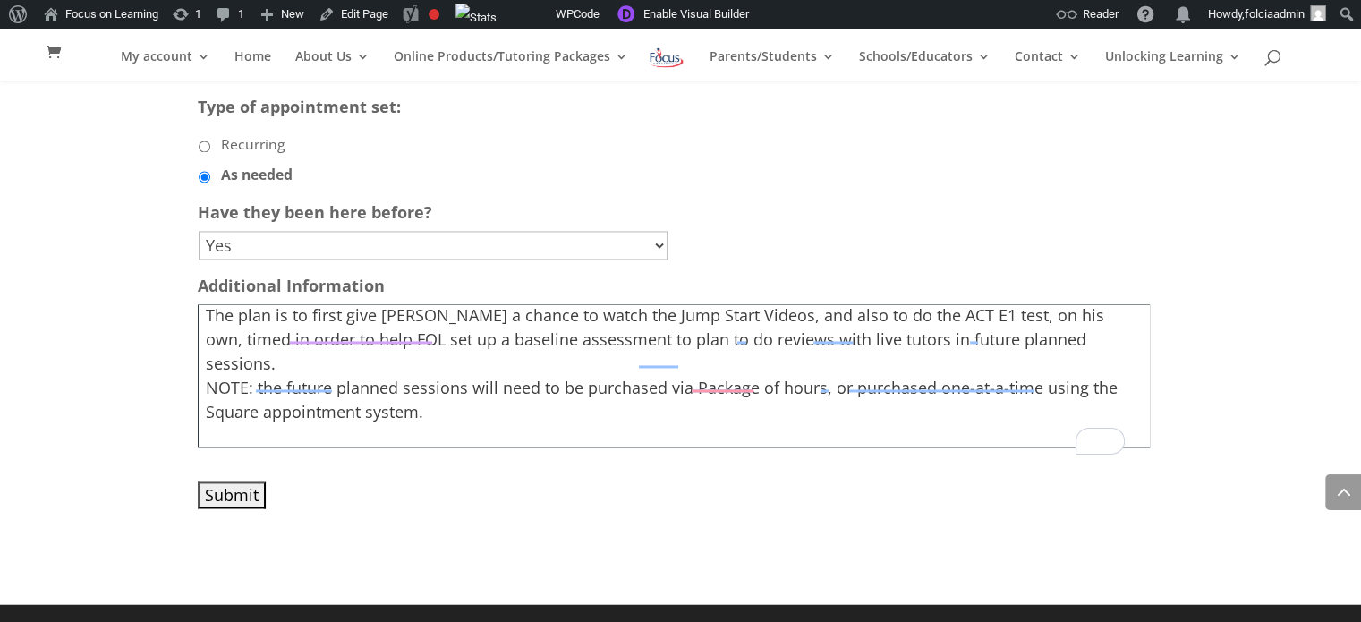
click at [469, 386] on textarea "[PERSON_NAME] Purchased the "Ultimate ACT Prep Package" which includes ACT Jump…" at bounding box center [674, 375] width 952 height 143
click at [395, 435] on textarea "[PERSON_NAME] Purchased the "Ultimate ACT Prep Package" which includes ACT Jump…" at bounding box center [674, 375] width 952 height 143
click at [446, 433] on textarea "[PERSON_NAME] Purchased the "Ultimate ACT Prep Package" which includes ACT Jump…" at bounding box center [674, 375] width 952 height 143
click at [854, 436] on textarea "[PERSON_NAME] Purchased the "Ultimate ACT Prep Package" which includes ACT Jump…" at bounding box center [674, 375] width 952 height 143
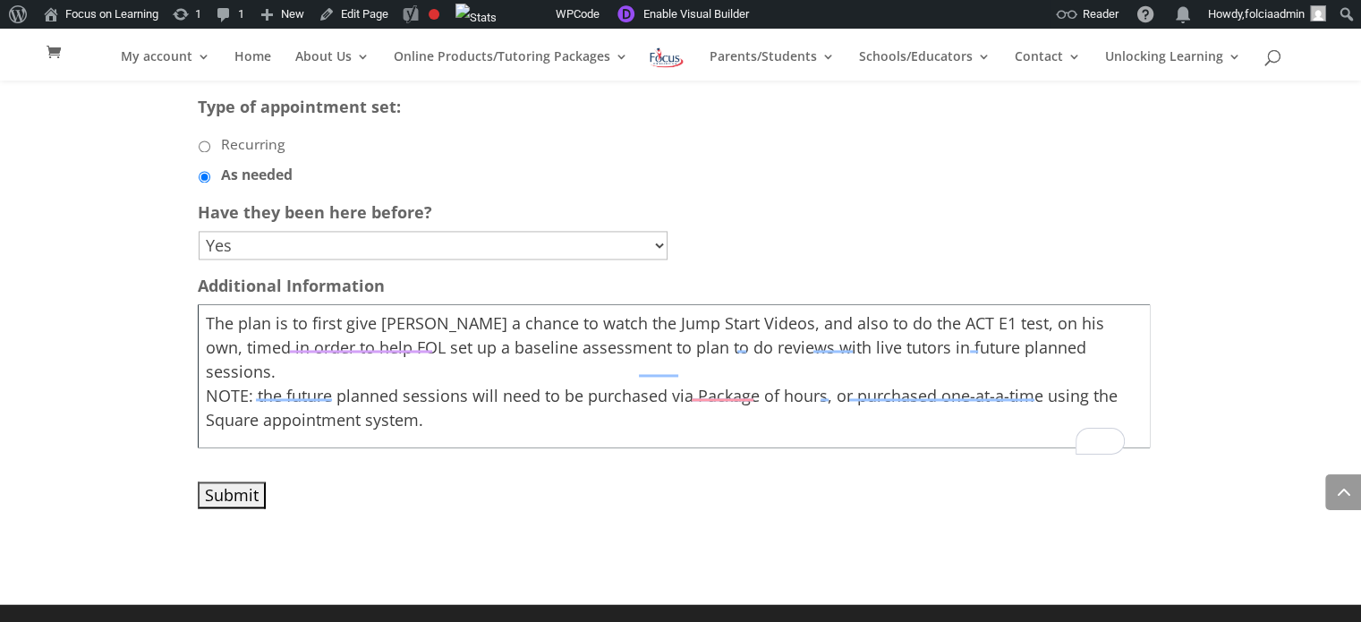
scroll to position [72, 0]
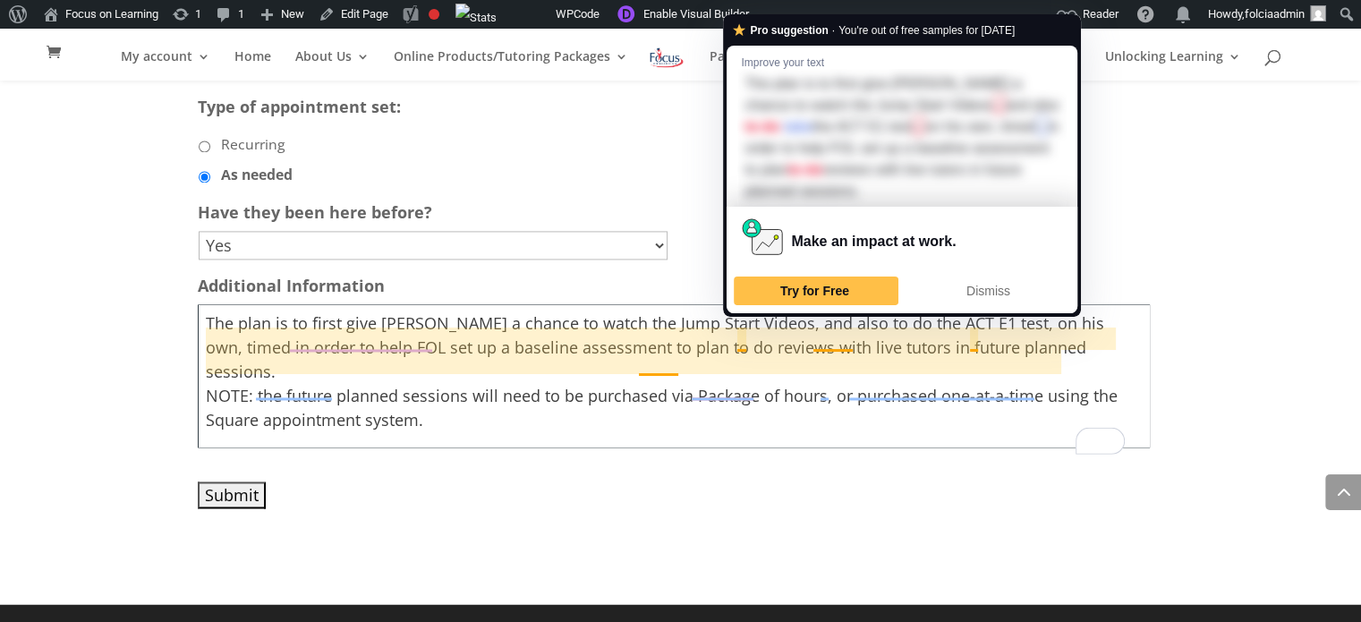
click at [744, 317] on textarea "[PERSON_NAME] Purchased the "Ultimate ACT Prep Package" which includes ACT Jump…" at bounding box center [674, 375] width 952 height 143
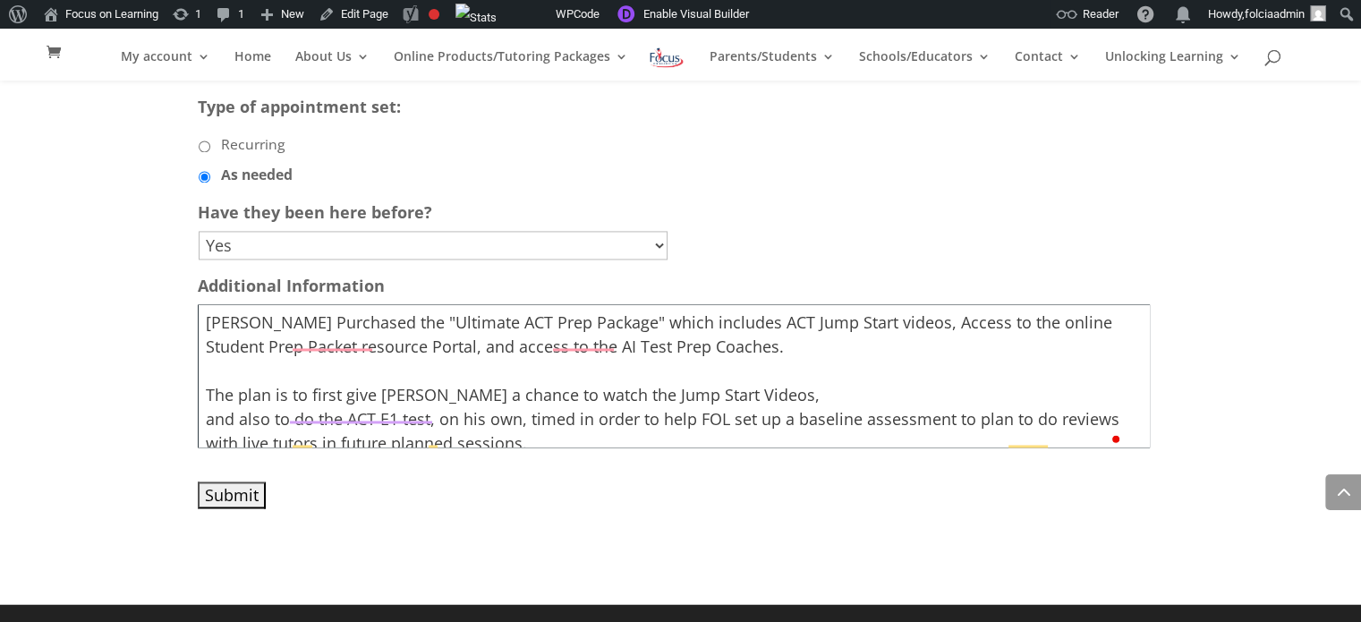
click at [734, 322] on textarea "[PERSON_NAME] Purchased the "Ultimate ACT Prep Package" which includes ACT Jump…" at bounding box center [674, 375] width 952 height 143
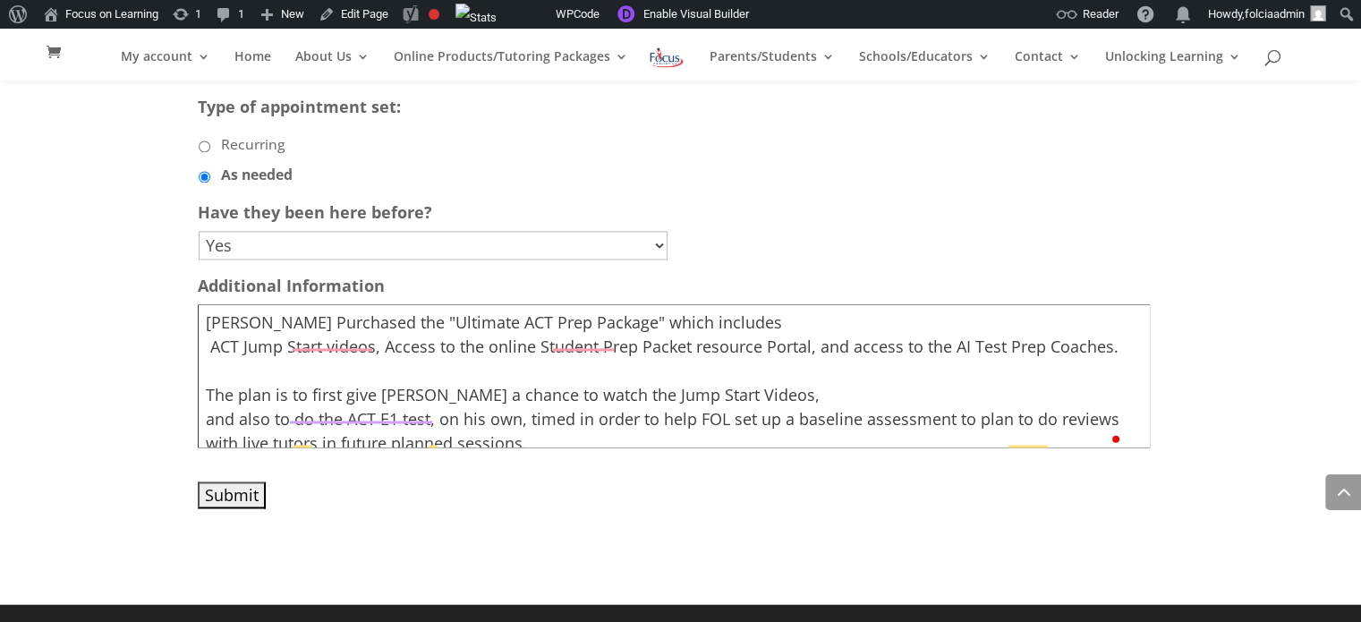
click at [383, 346] on textarea "[PERSON_NAME] Purchased the "Ultimate ACT Prep Package" which includes ACT Jump…" at bounding box center [674, 375] width 952 height 143
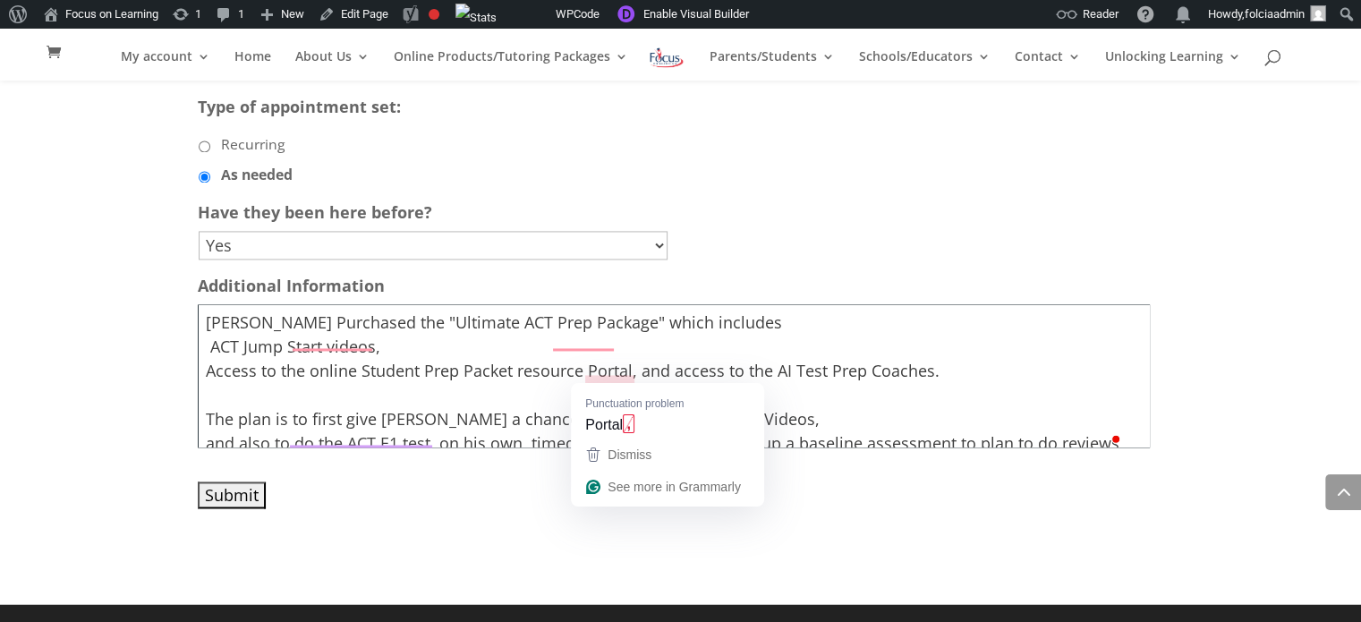
click at [639, 377] on textarea "[PERSON_NAME] Purchased the "Ultimate ACT Prep Package" which includes ACT Jump…" at bounding box center [674, 375] width 952 height 143
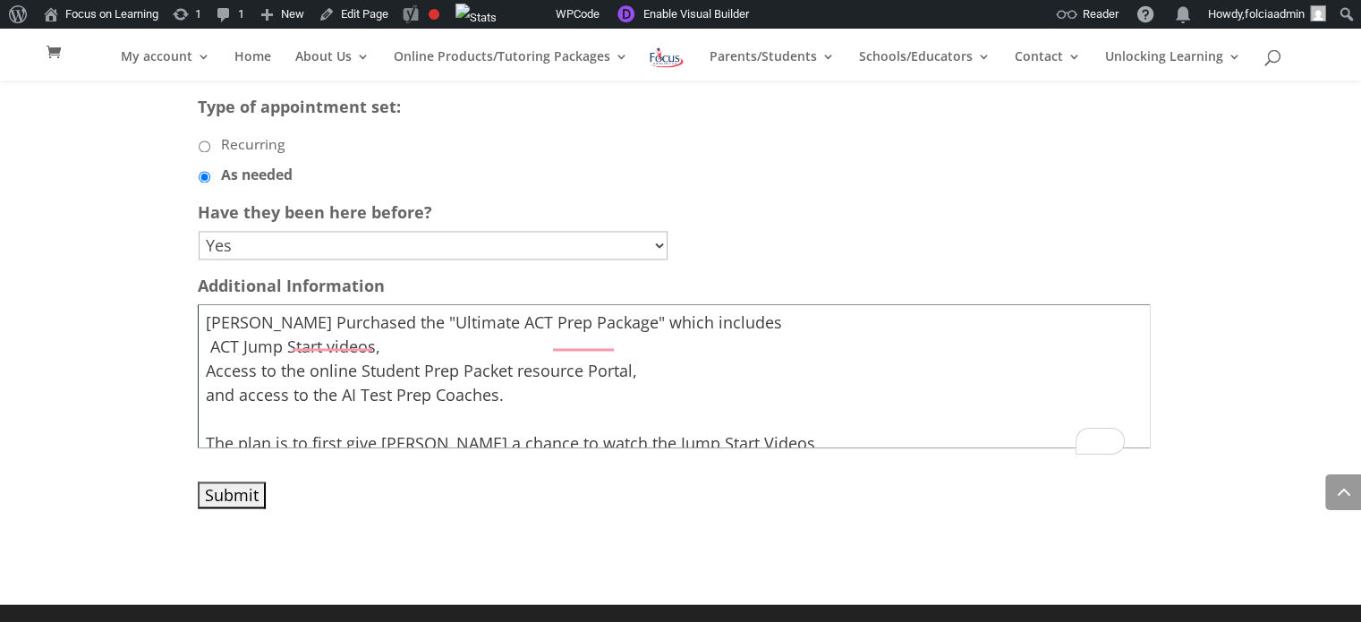
click at [747, 327] on textarea "[PERSON_NAME] Purchased the "Ultimate ACT Prep Package" which includes ACT Jump…" at bounding box center [674, 375] width 952 height 143
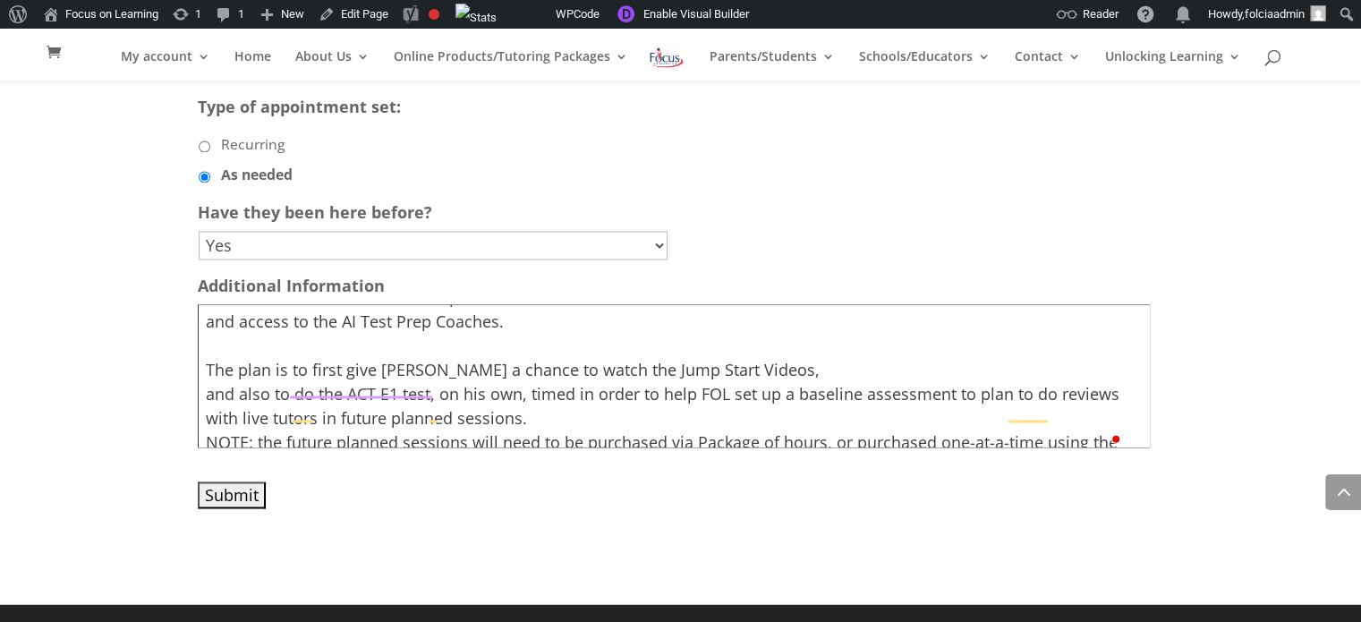
click at [778, 372] on textarea "[PERSON_NAME] Purchased the "Ultimate ACT Prep Package" which includes: ACT Jum…" at bounding box center [674, 375] width 952 height 143
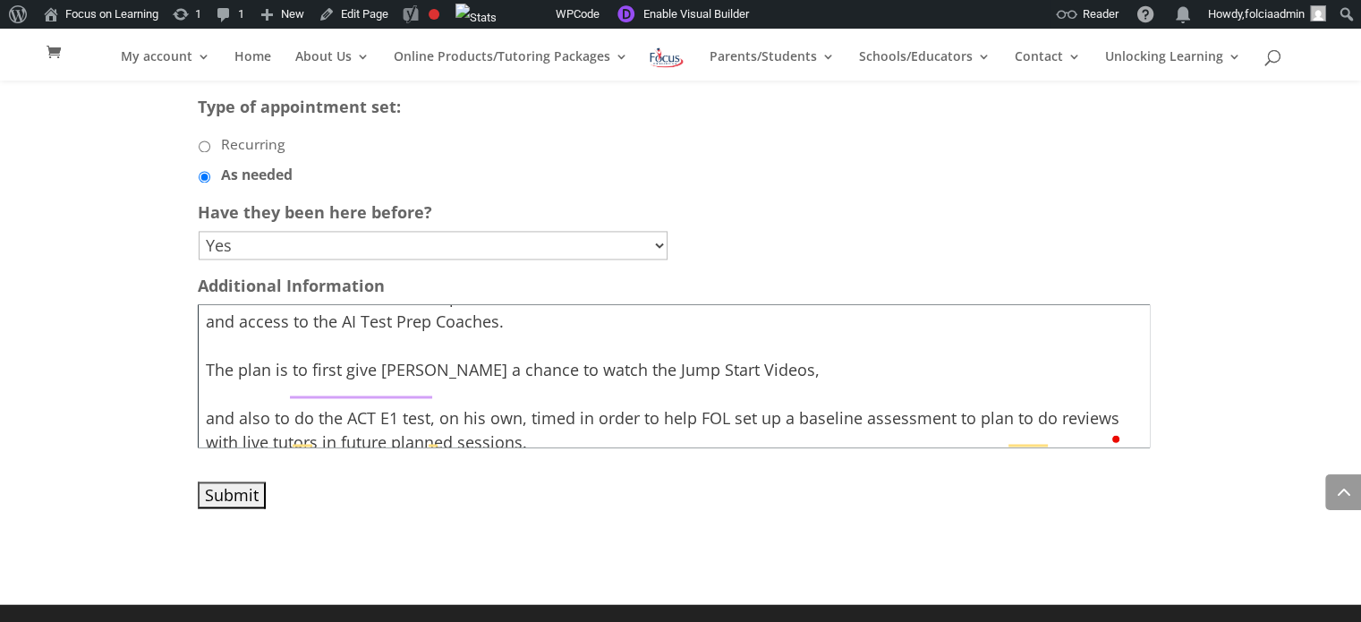
click at [316, 417] on textarea "[PERSON_NAME] Purchased the "Ultimate ACT Prep Package" which includes: ACT Jum…" at bounding box center [674, 375] width 952 height 143
drag, startPoint x: 242, startPoint y: 415, endPoint x: 204, endPoint y: 417, distance: 37.6
click at [204, 417] on textarea "[PERSON_NAME] Purchased the "Ultimate ACT Prep Package" which includes: ACT Jum…" at bounding box center [674, 375] width 952 height 143
click at [548, 421] on textarea "[PERSON_NAME] Purchased the "Ultimate ACT Prep Package" which includes: ACT Jum…" at bounding box center [674, 375] width 952 height 143
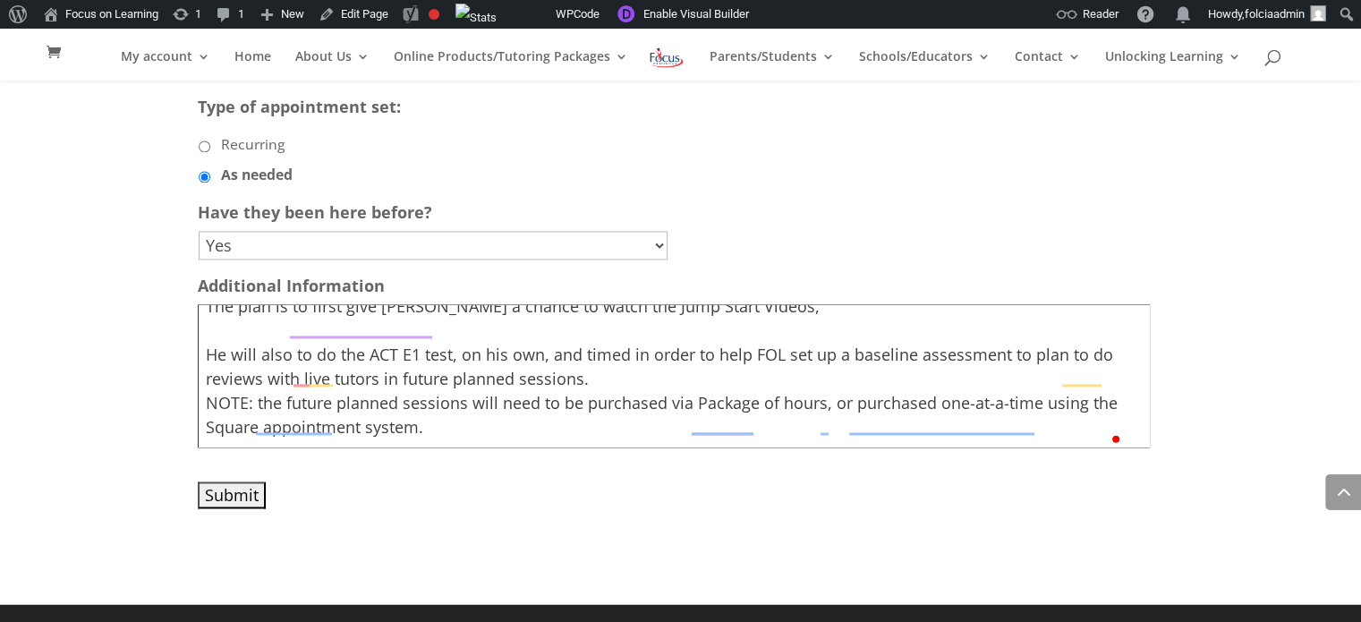
scroll to position [144, 0]
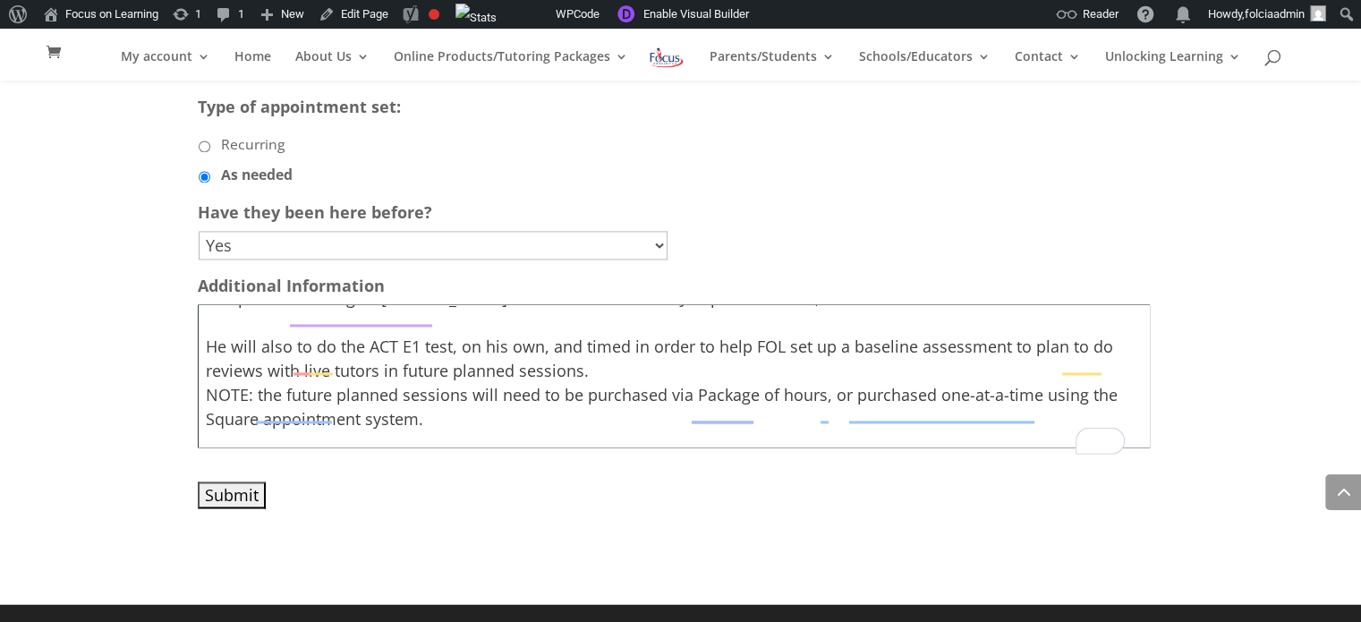
click at [1002, 344] on textarea "[PERSON_NAME] Purchased the "Ultimate ACT Prep Package" which includes: ACT Jum…" at bounding box center [674, 375] width 952 height 143
click at [777, 367] on textarea "[PERSON_NAME] Purchased the "Ultimate ACT Prep Package" which includes: ACT Jum…" at bounding box center [674, 375] width 952 height 143
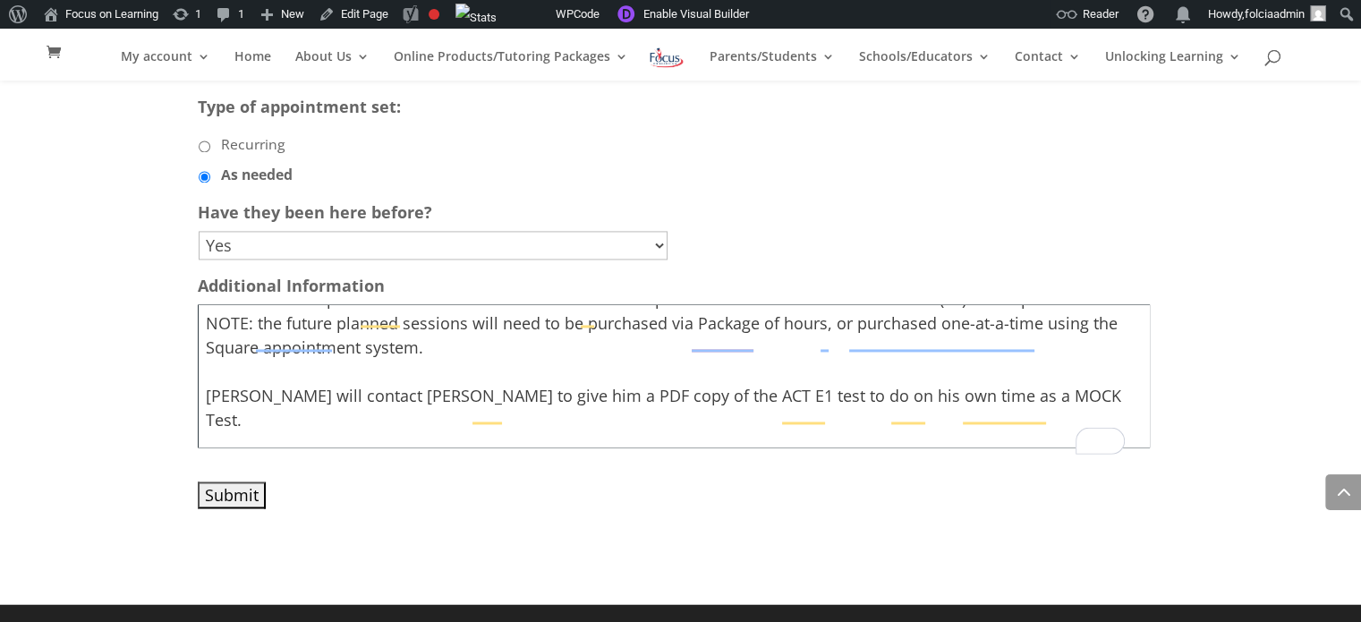
scroll to position [231, 0]
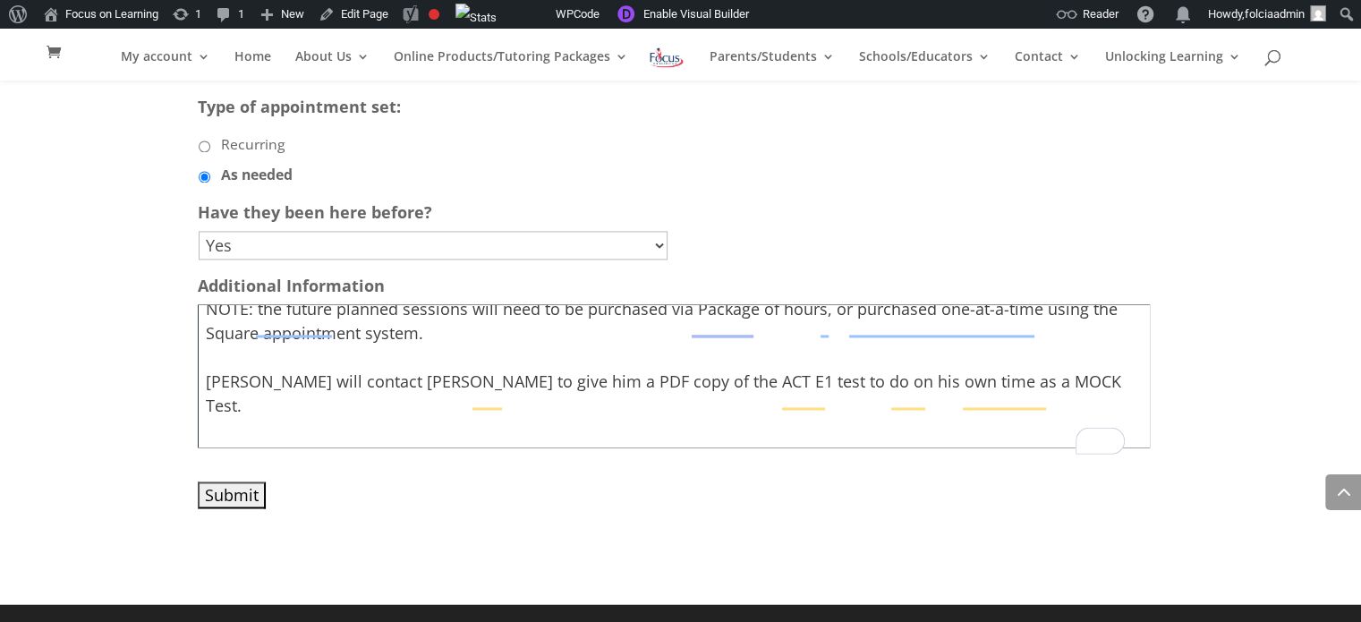
click at [212, 403] on textarea "[PERSON_NAME] Purchased the "Ultimate ACT Prep Package" which includes: ACT Jum…" at bounding box center [674, 375] width 952 height 143
type textarea "[PERSON_NAME] Purchased the "Ultimate ACT Prep Package" which includes: ACT Jum…"
click at [234, 500] on input "Submit" at bounding box center [232, 494] width 68 height 27
